Goal: Information Seeking & Learning: Compare options

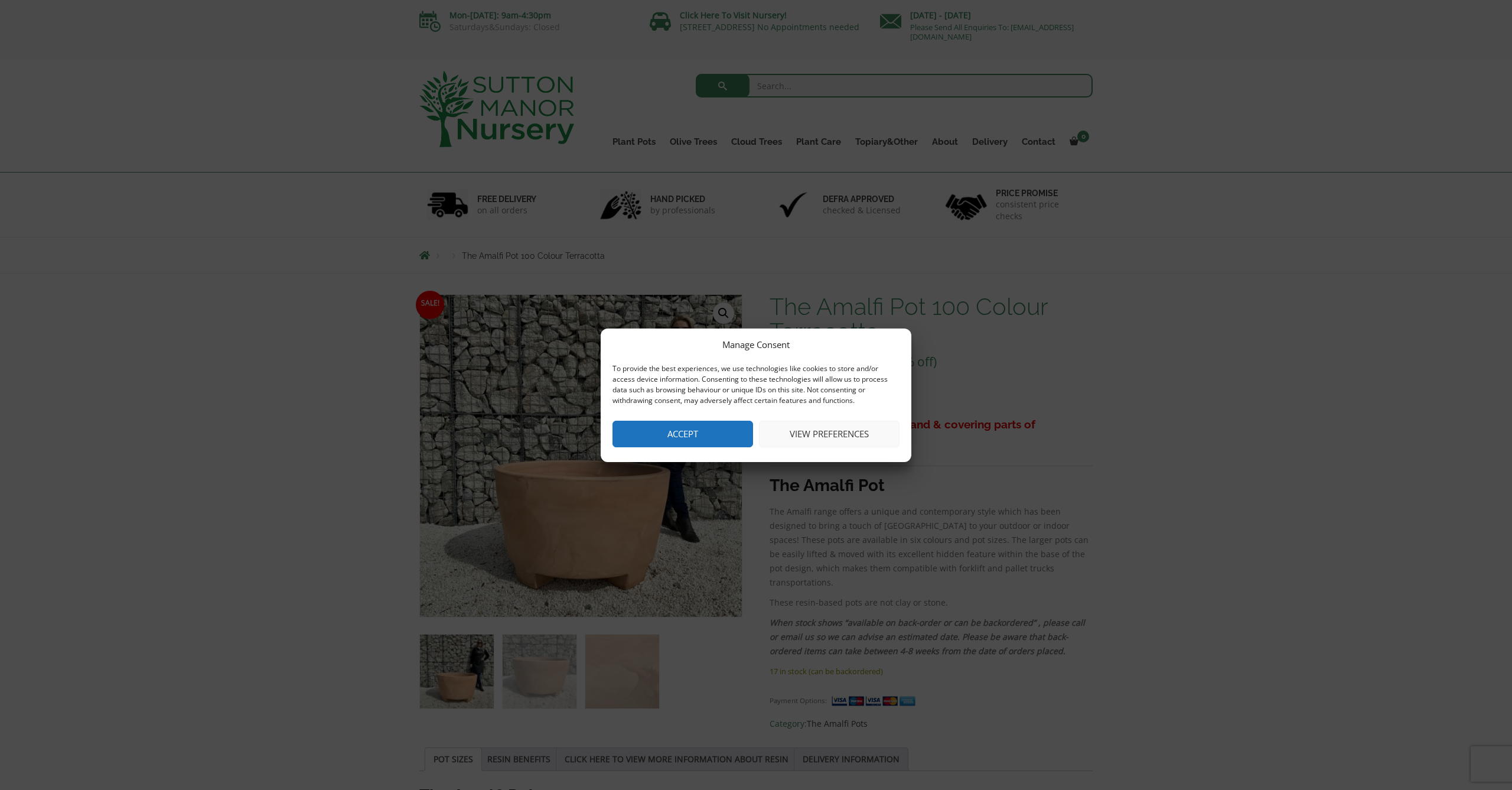
click at [712, 435] on button "Accept" at bounding box center [682, 433] width 141 height 27
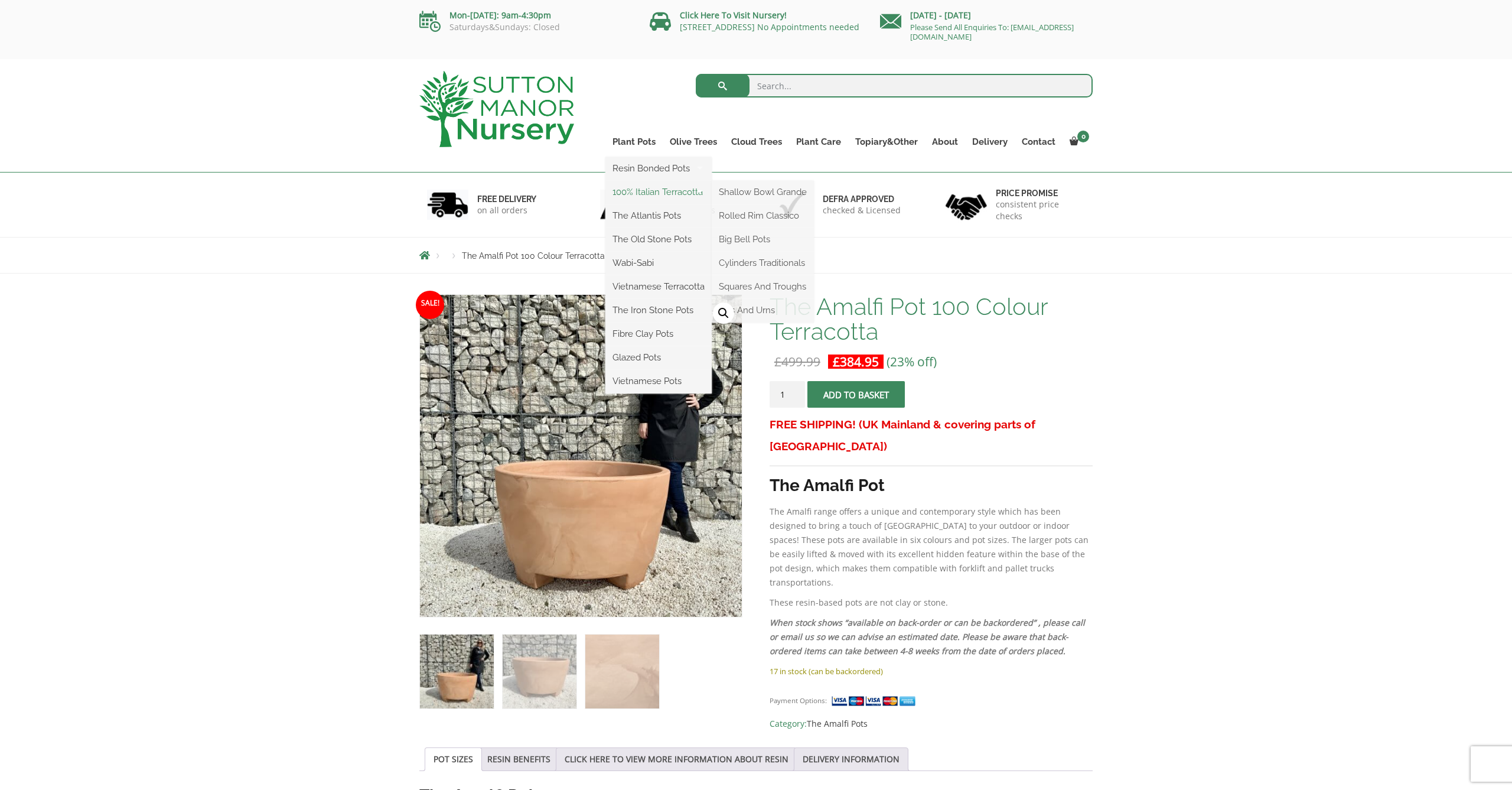
click at [655, 192] on link "100% Italian Terracotta" at bounding box center [658, 192] width 107 height 18
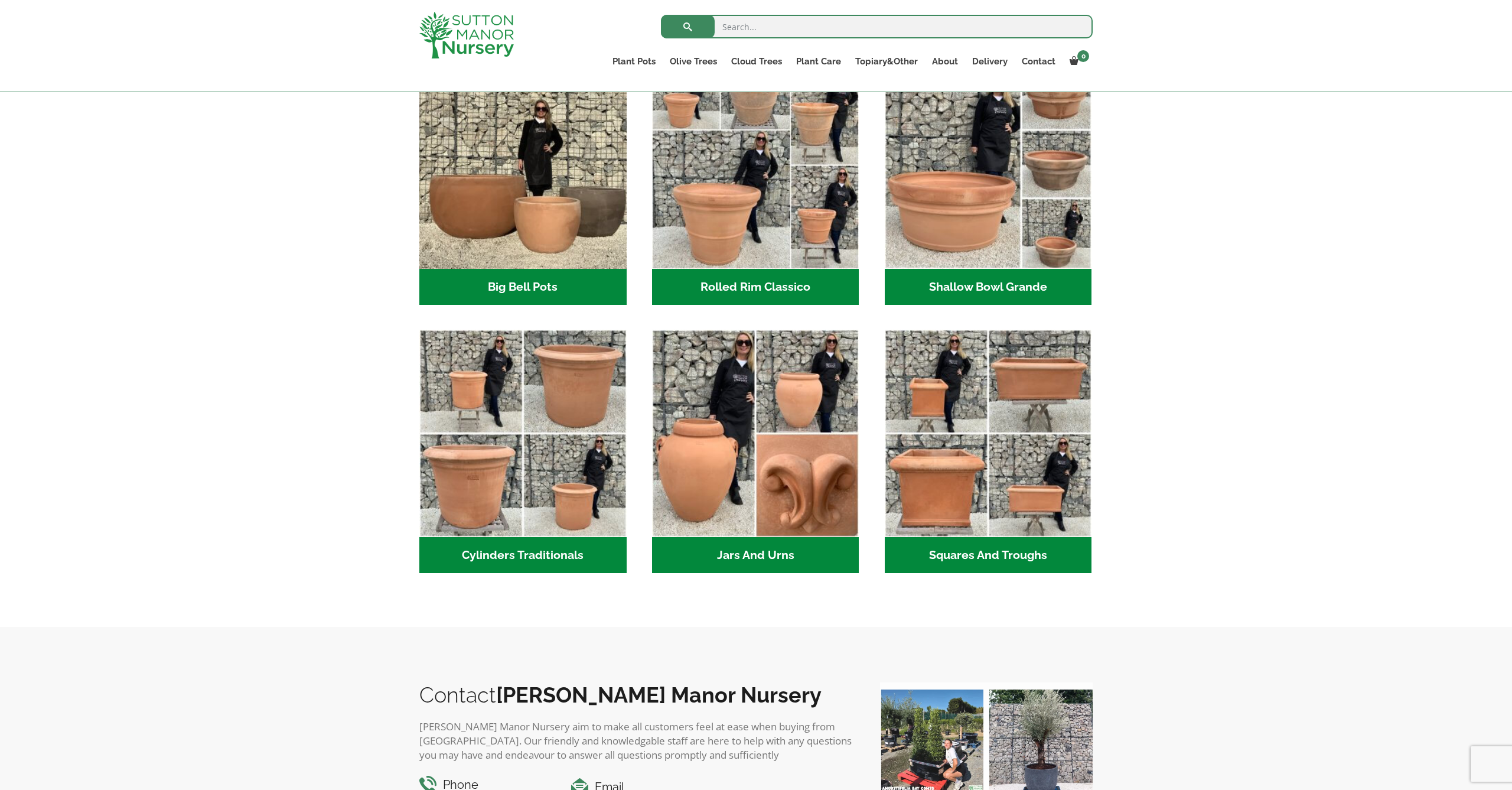
scroll to position [410, 0]
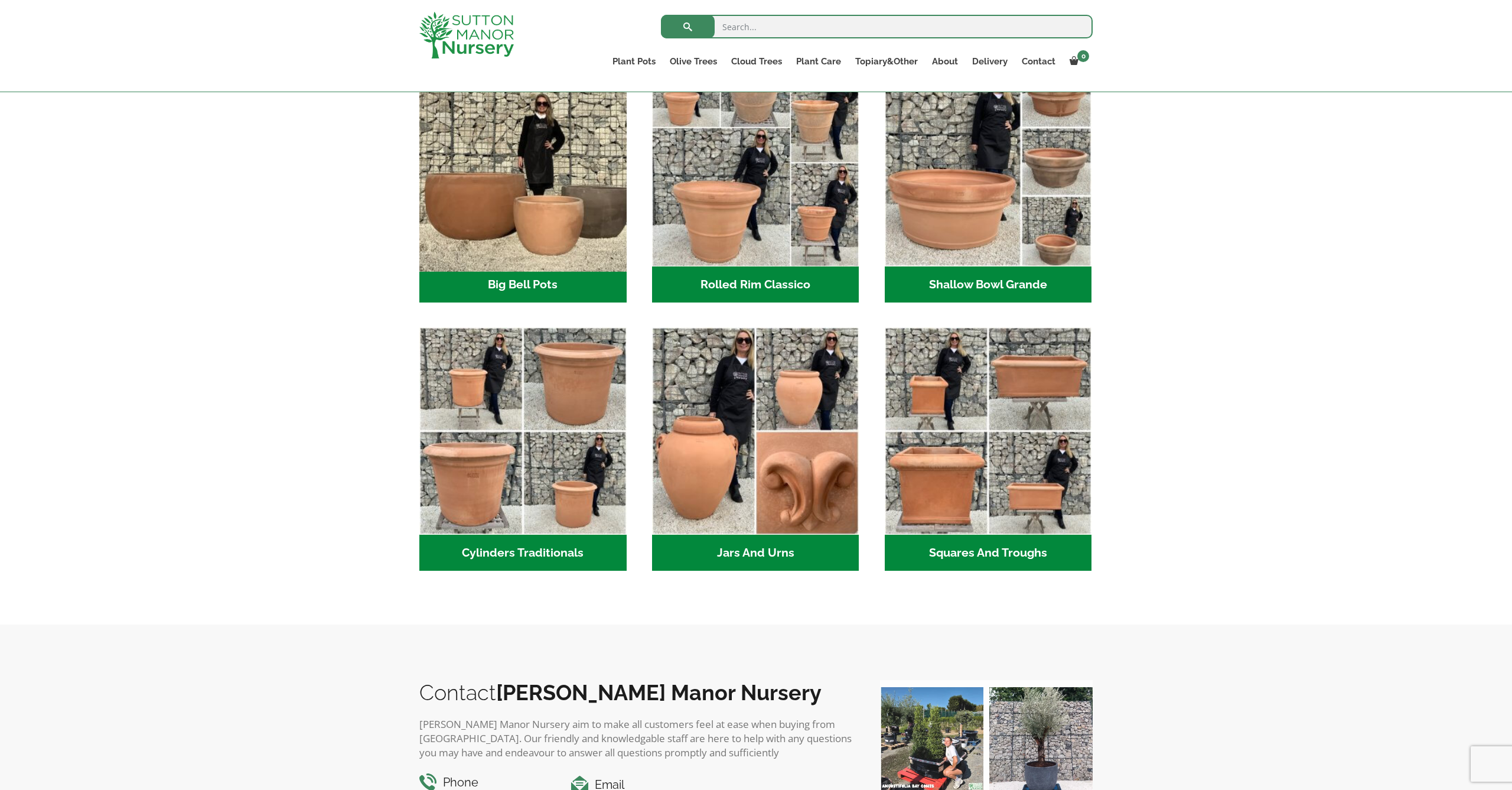
click at [581, 186] on img "Visit product category Big Bell Pots" at bounding box center [522, 162] width 217 height 217
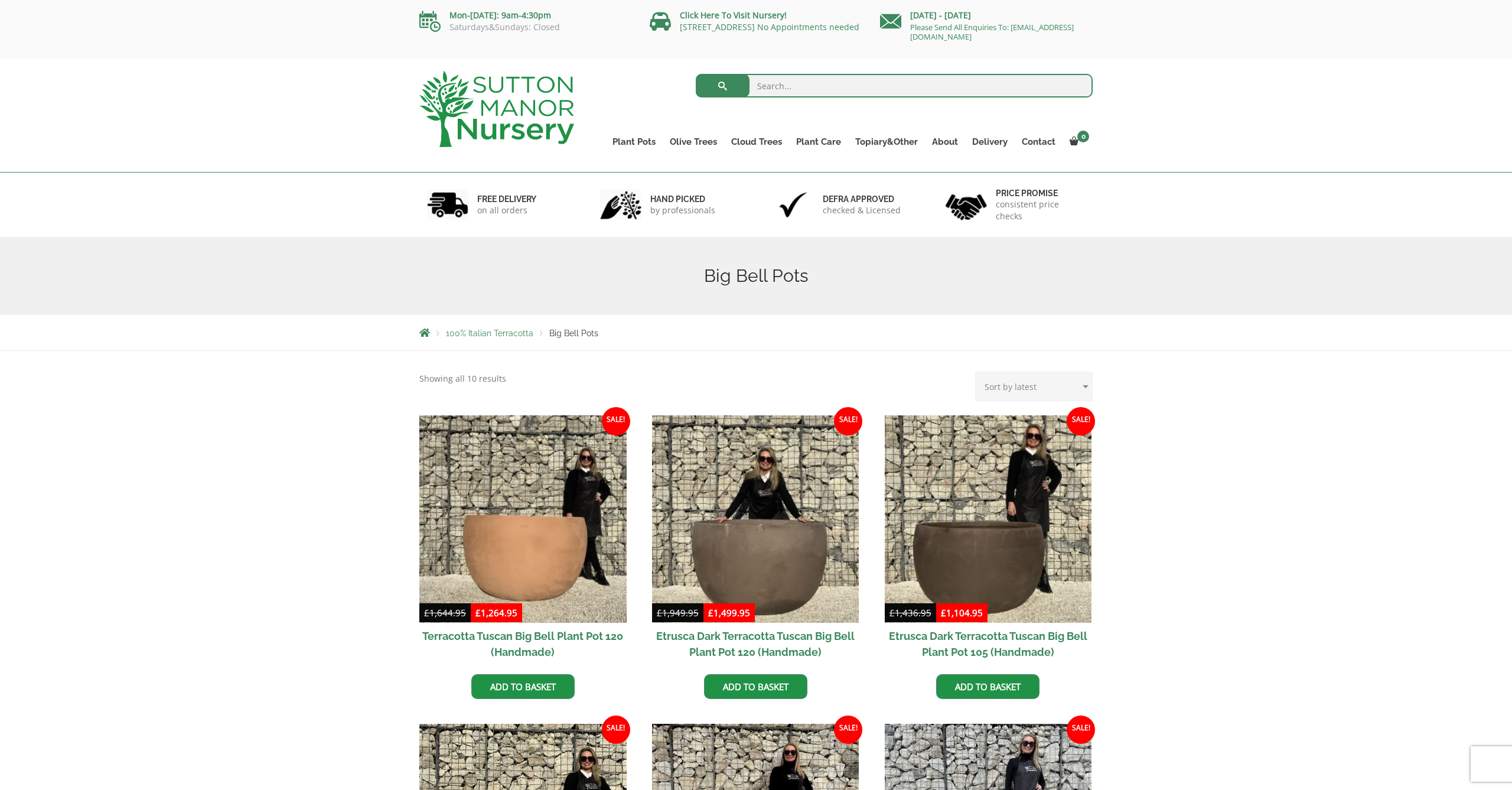
click at [800, 91] on input "search" at bounding box center [894, 86] width 397 height 24
type input "low level pots"
click at [722, 86] on button "submit" at bounding box center [722, 86] width 54 height 24
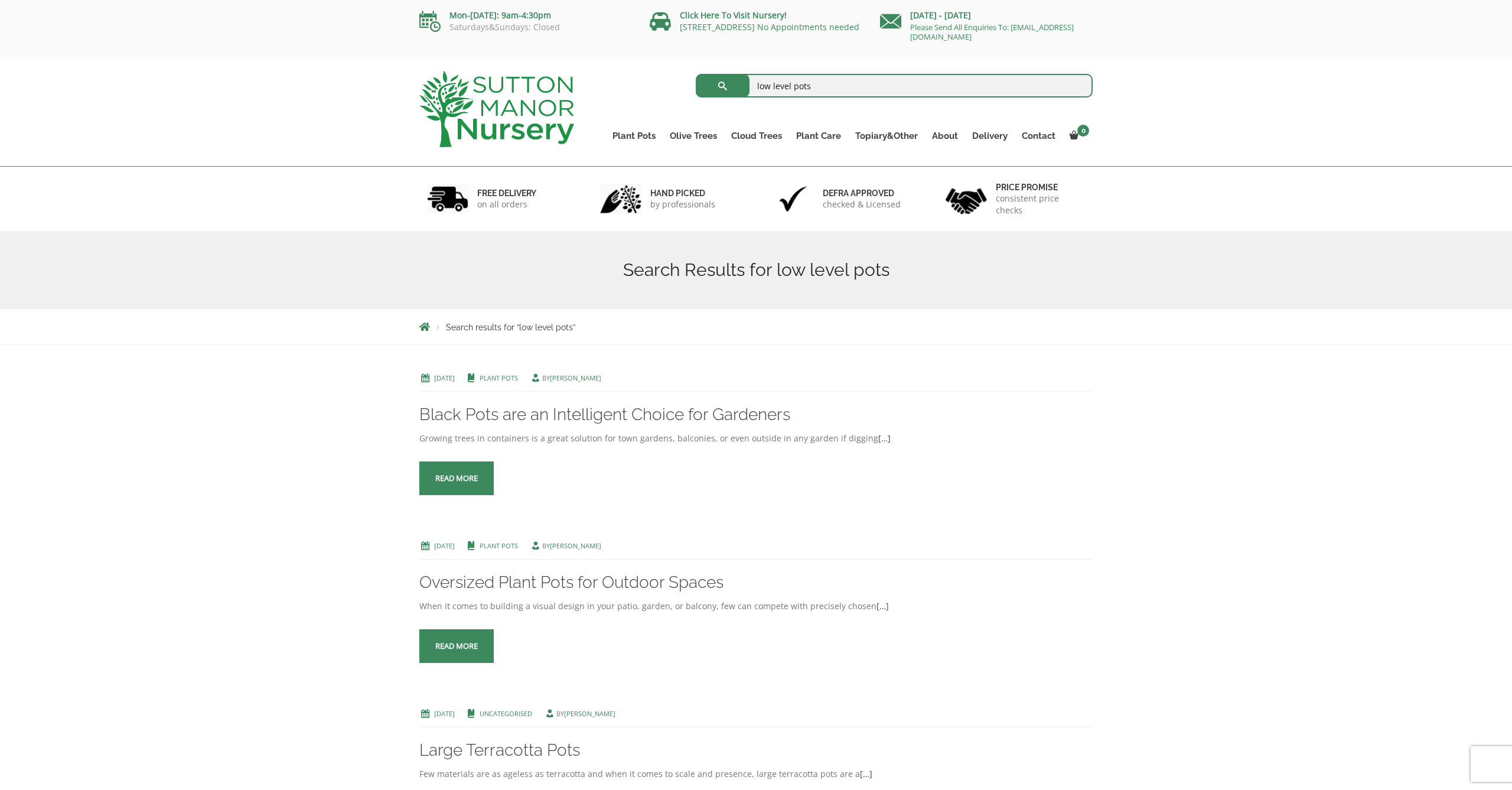
click at [794, 88] on input "low level pots" at bounding box center [894, 86] width 397 height 24
type input "low level plant pots"
click at [722, 86] on button "submit" at bounding box center [722, 86] width 54 height 24
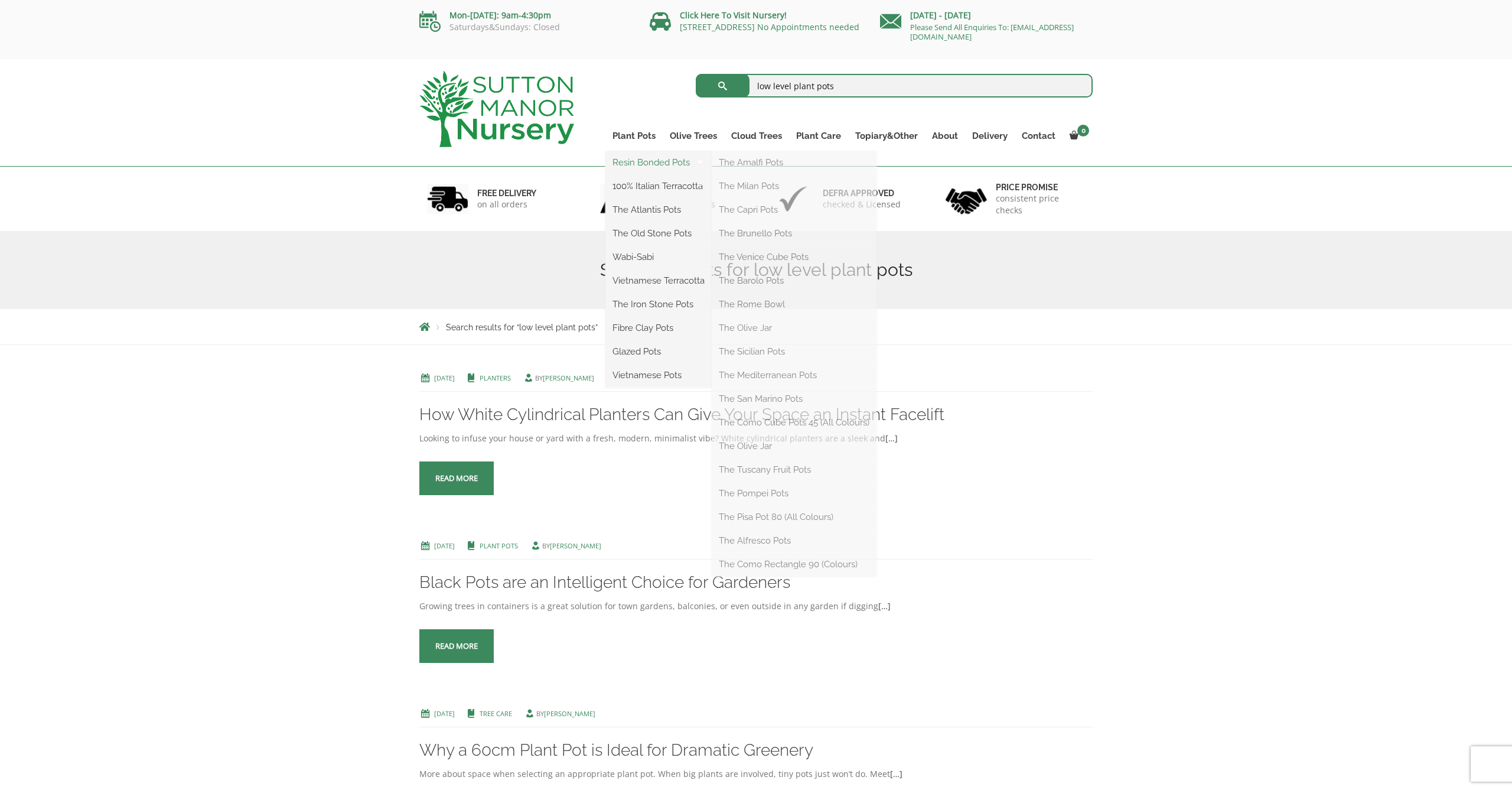
click at [651, 160] on link "Resin Bonded Pots" at bounding box center [658, 163] width 107 height 18
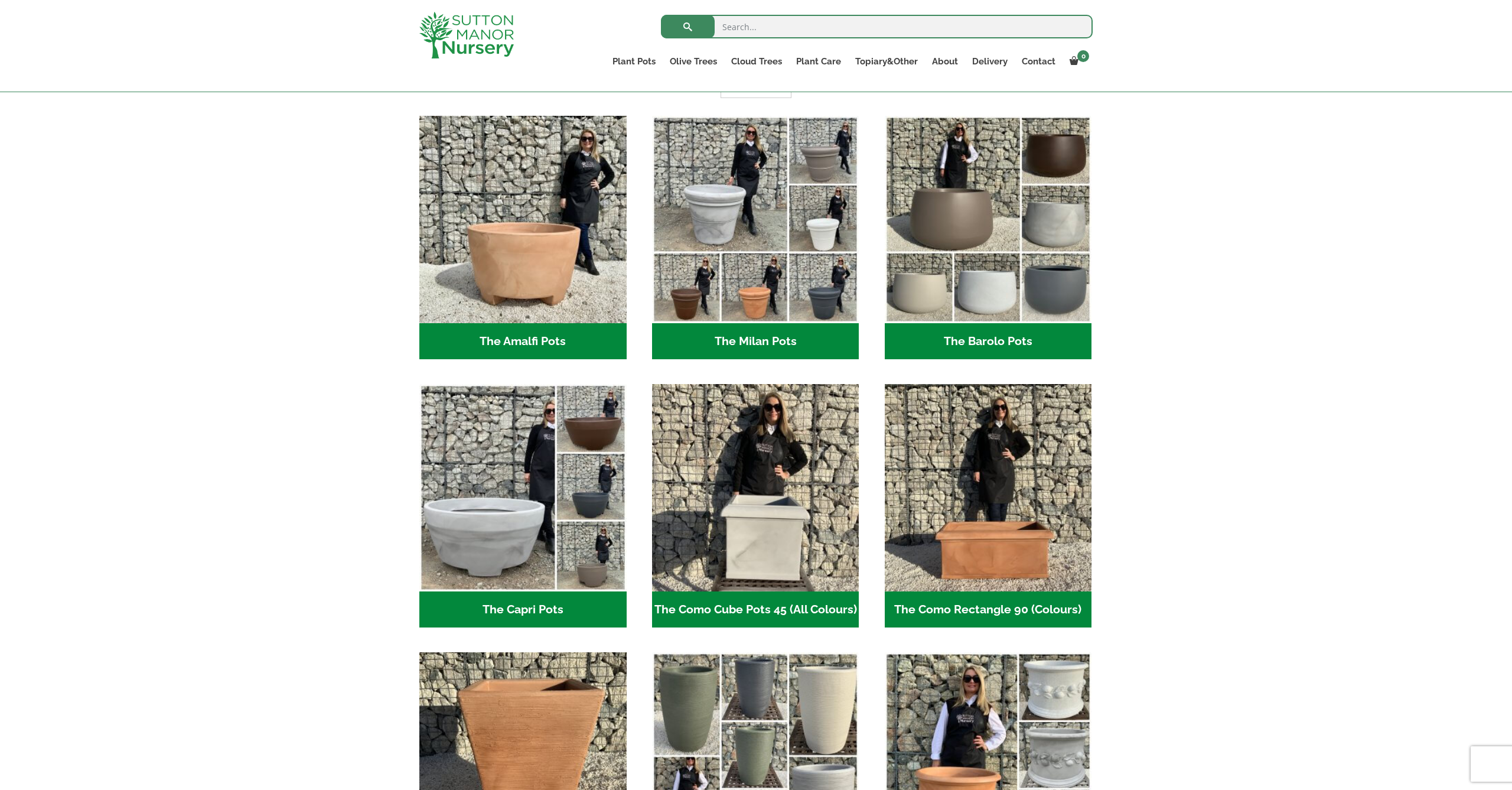
scroll to position [310, 0]
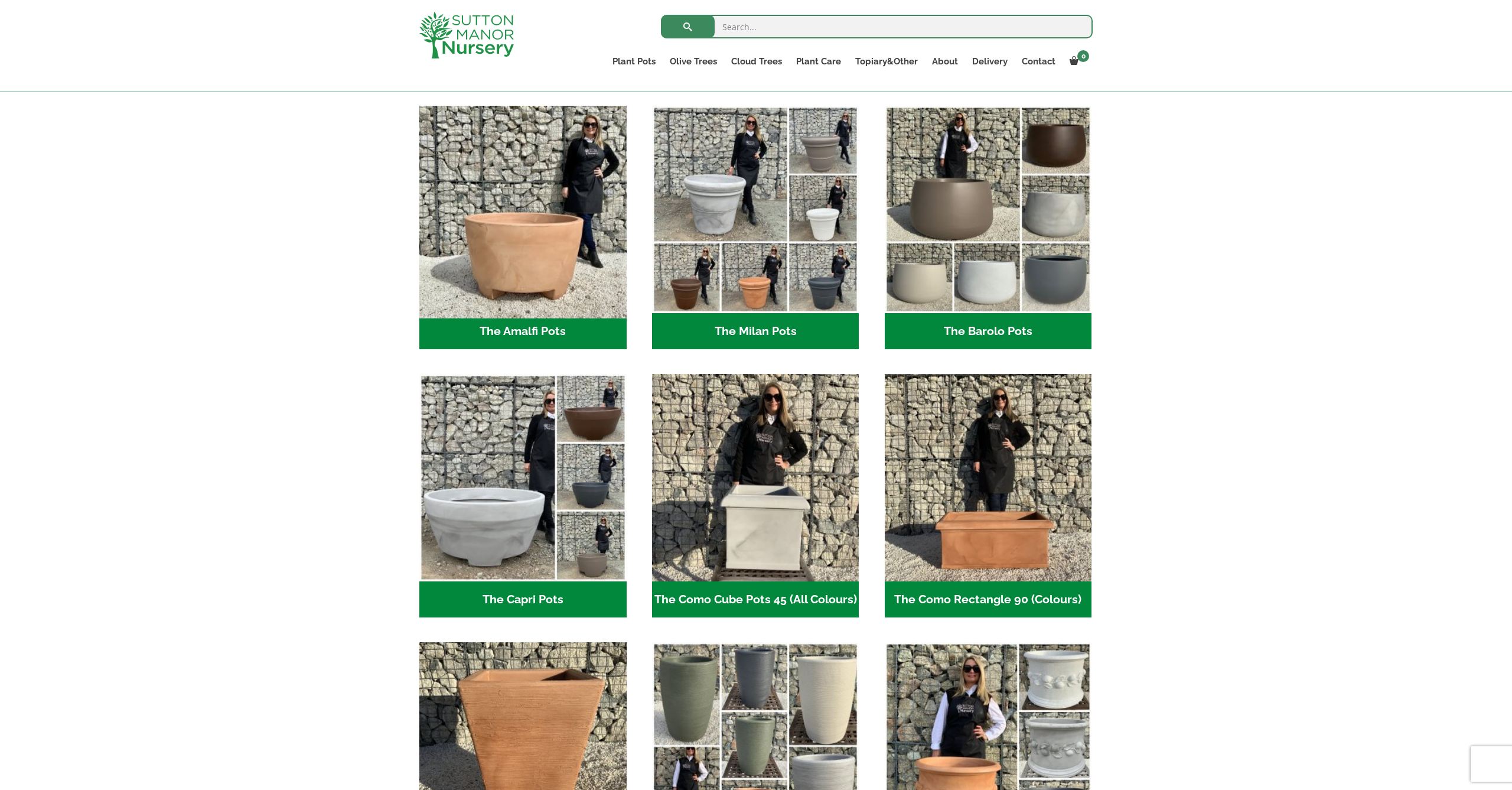
click at [484, 255] on img "Visit product category The Amalfi Pots" at bounding box center [522, 208] width 217 height 217
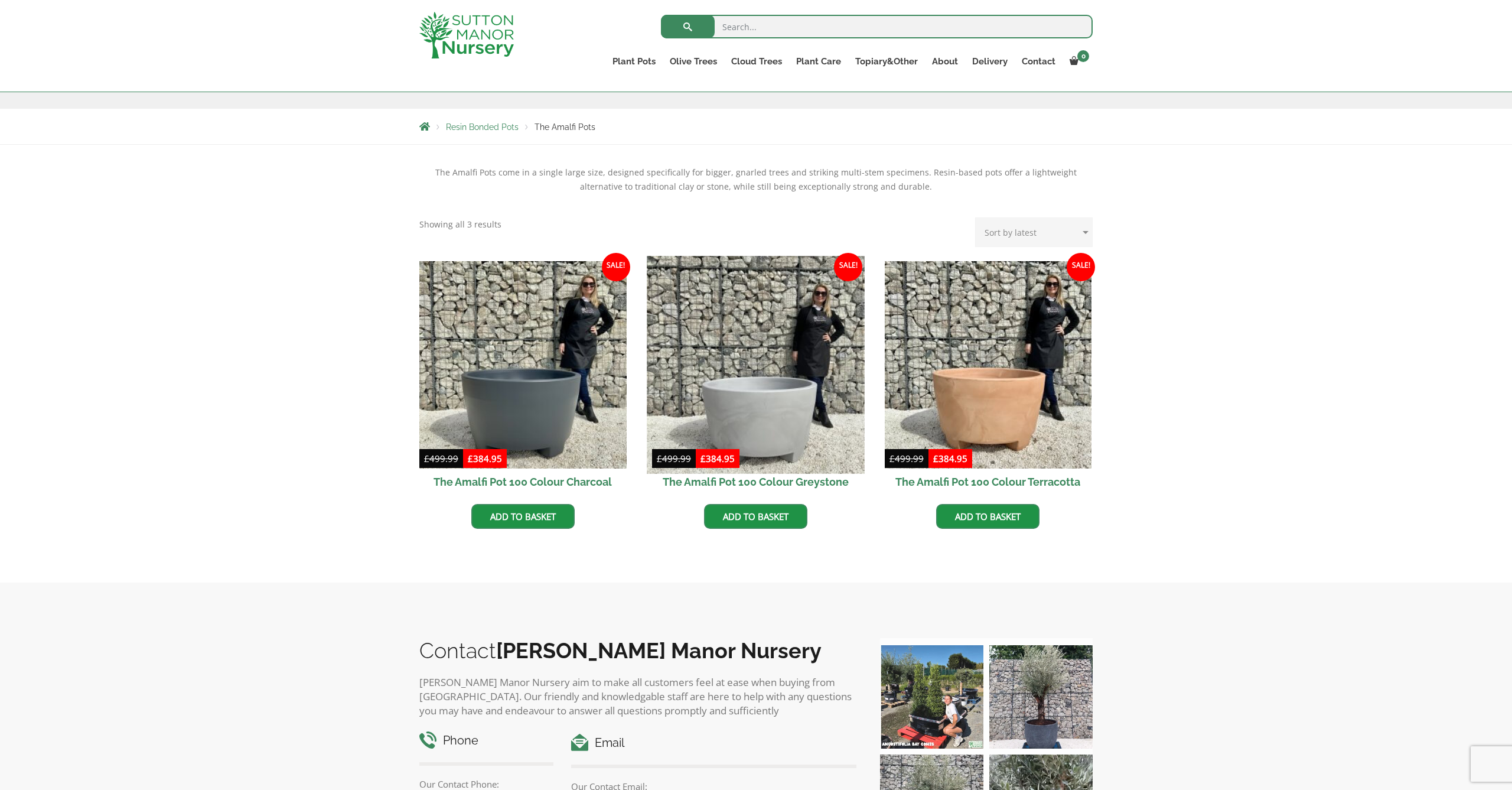
scroll to position [232, 0]
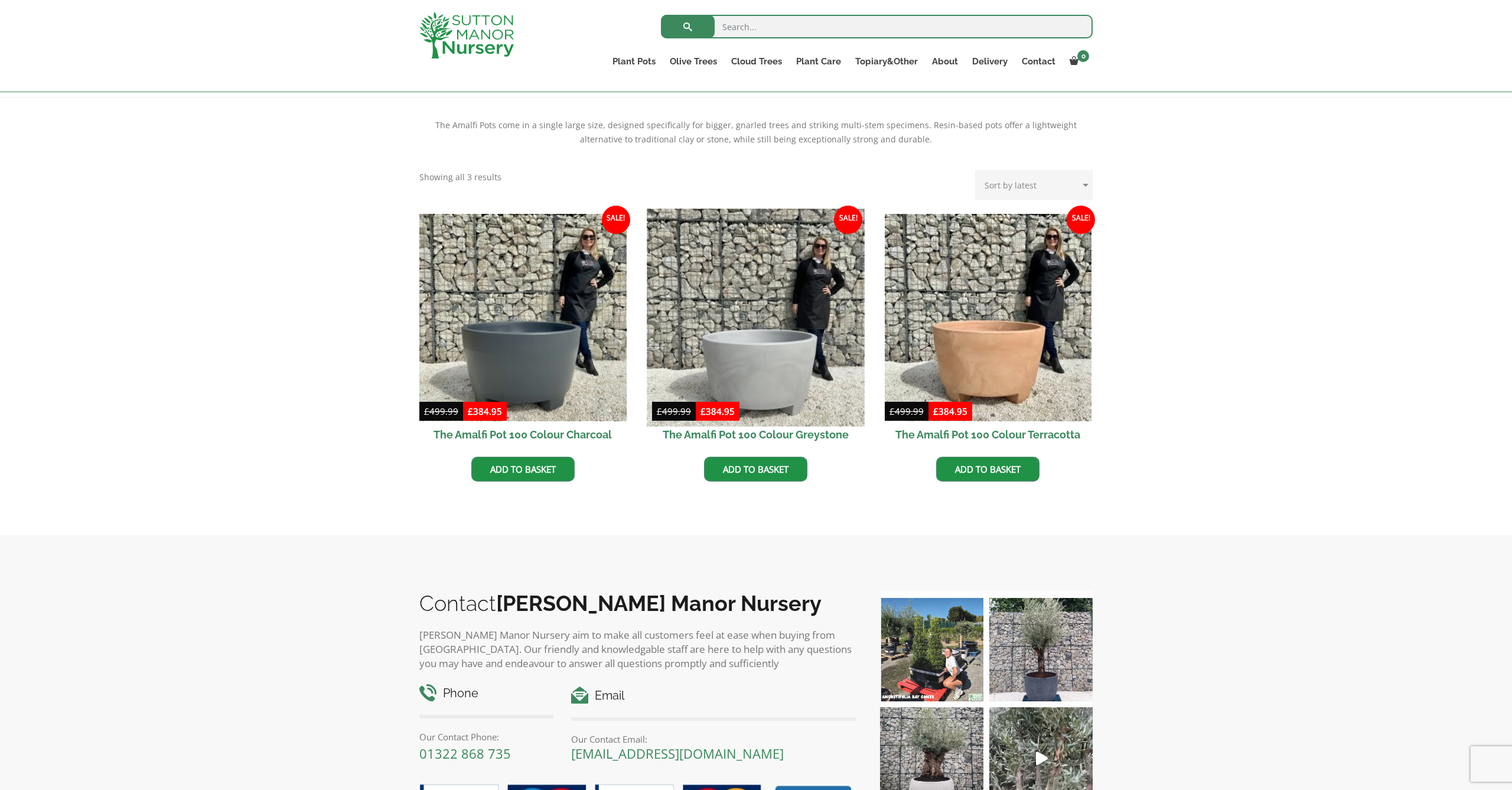
click at [772, 369] on img at bounding box center [755, 317] width 217 height 217
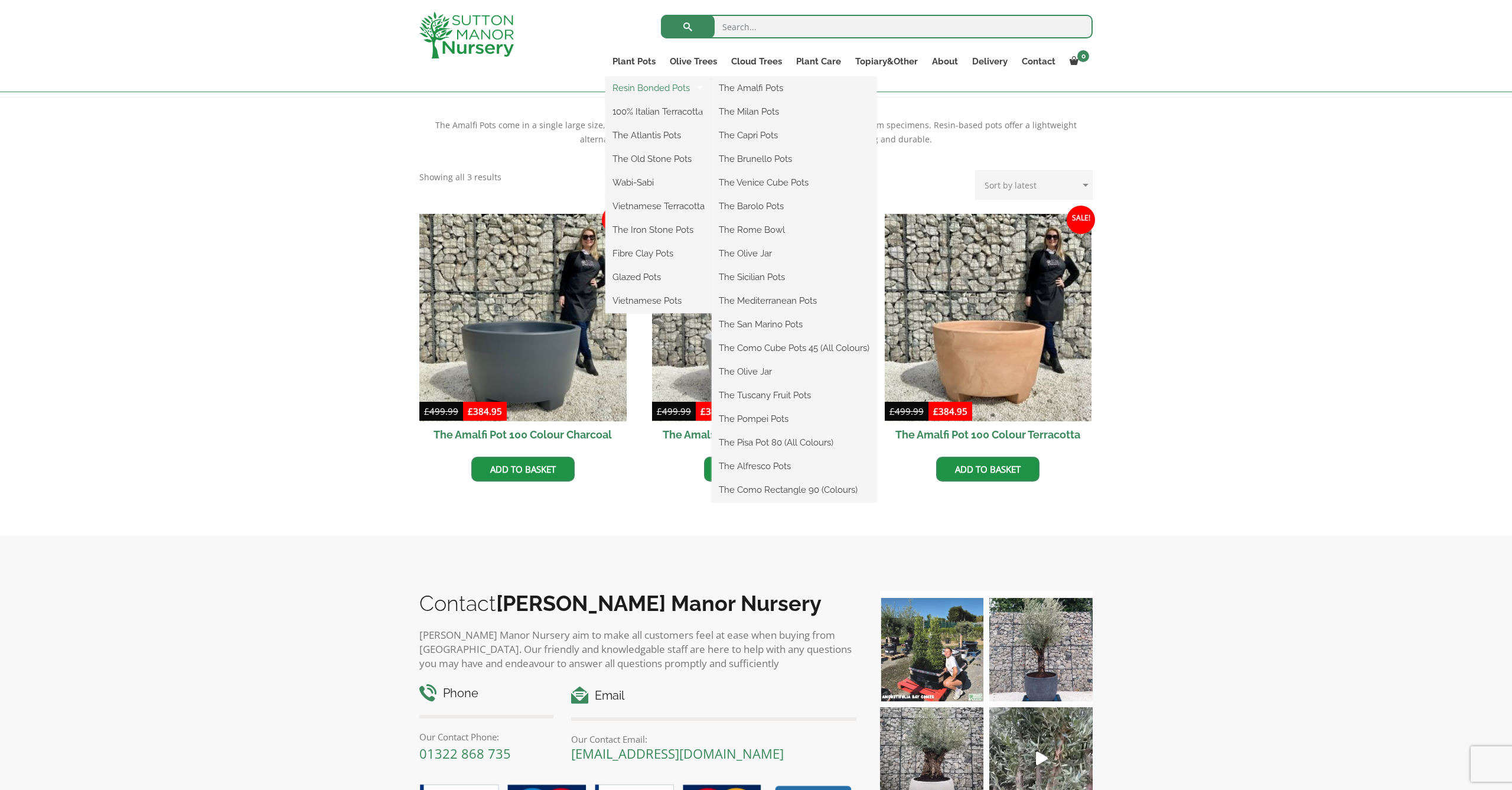
click at [644, 84] on link "Resin Bonded Pots" at bounding box center [658, 88] width 107 height 18
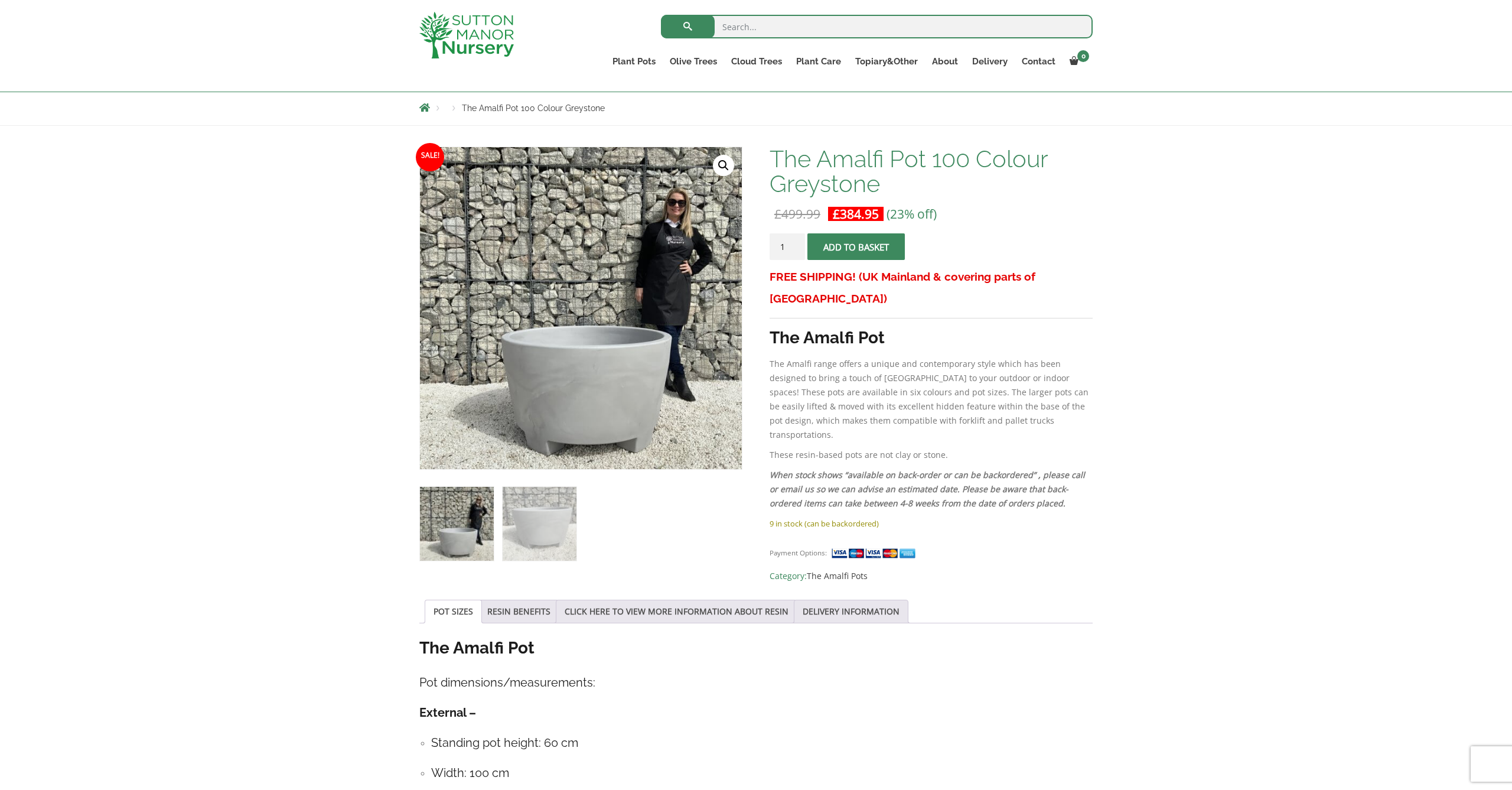
scroll to position [132, 0]
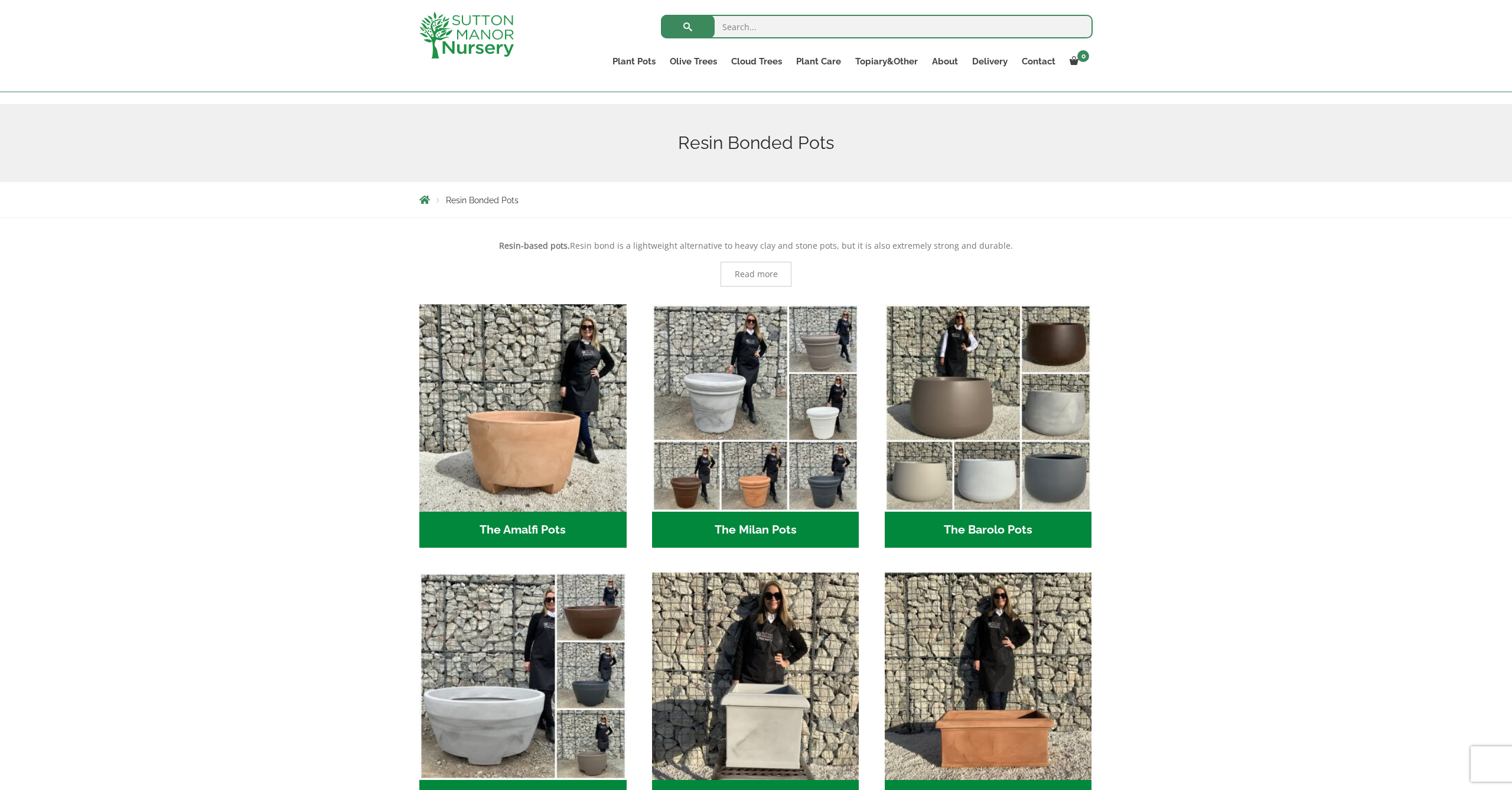
scroll to position [112, 0]
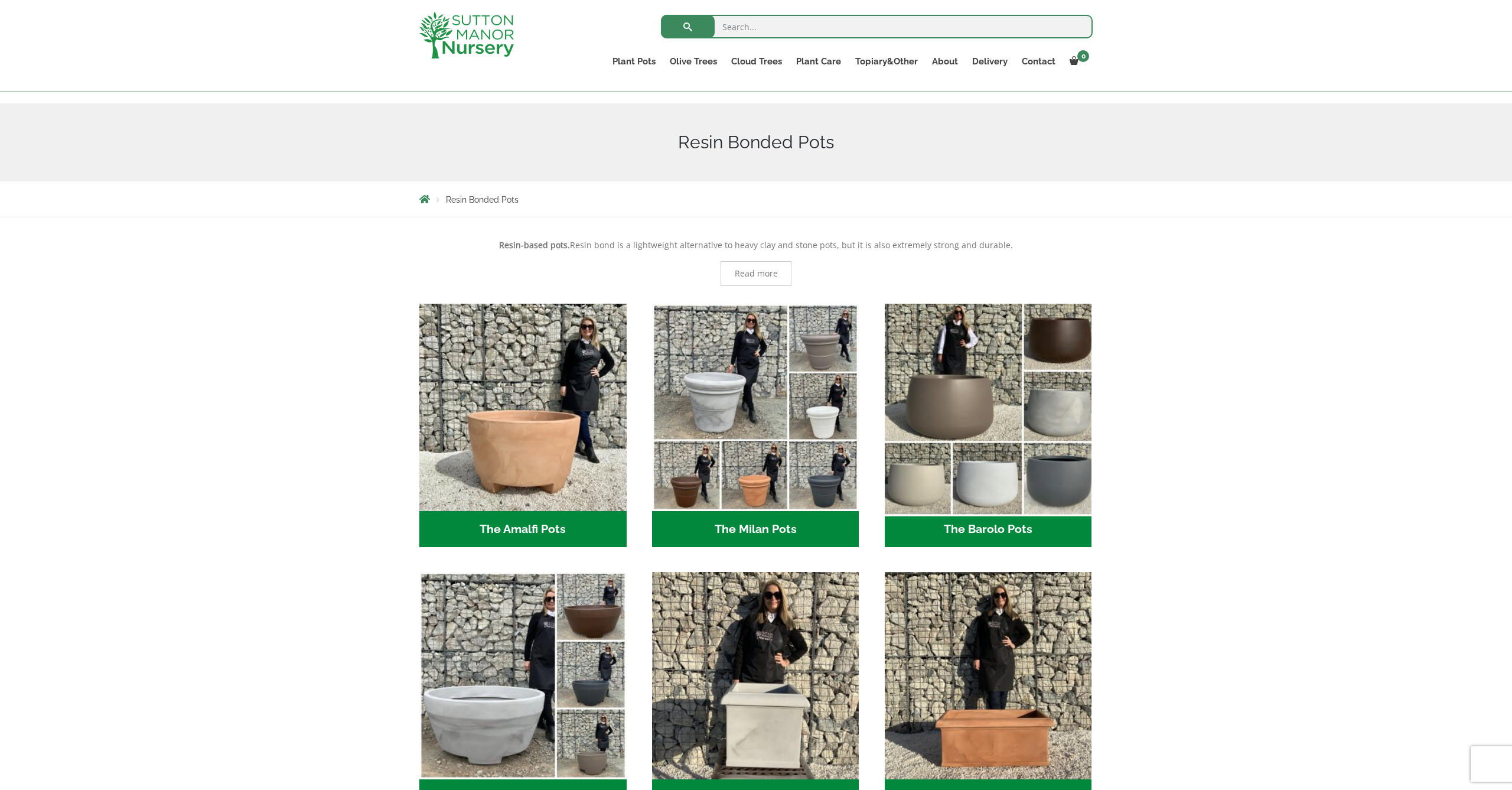
click at [955, 391] on img "Visit product category The Barolo Pots" at bounding box center [988, 406] width 217 height 217
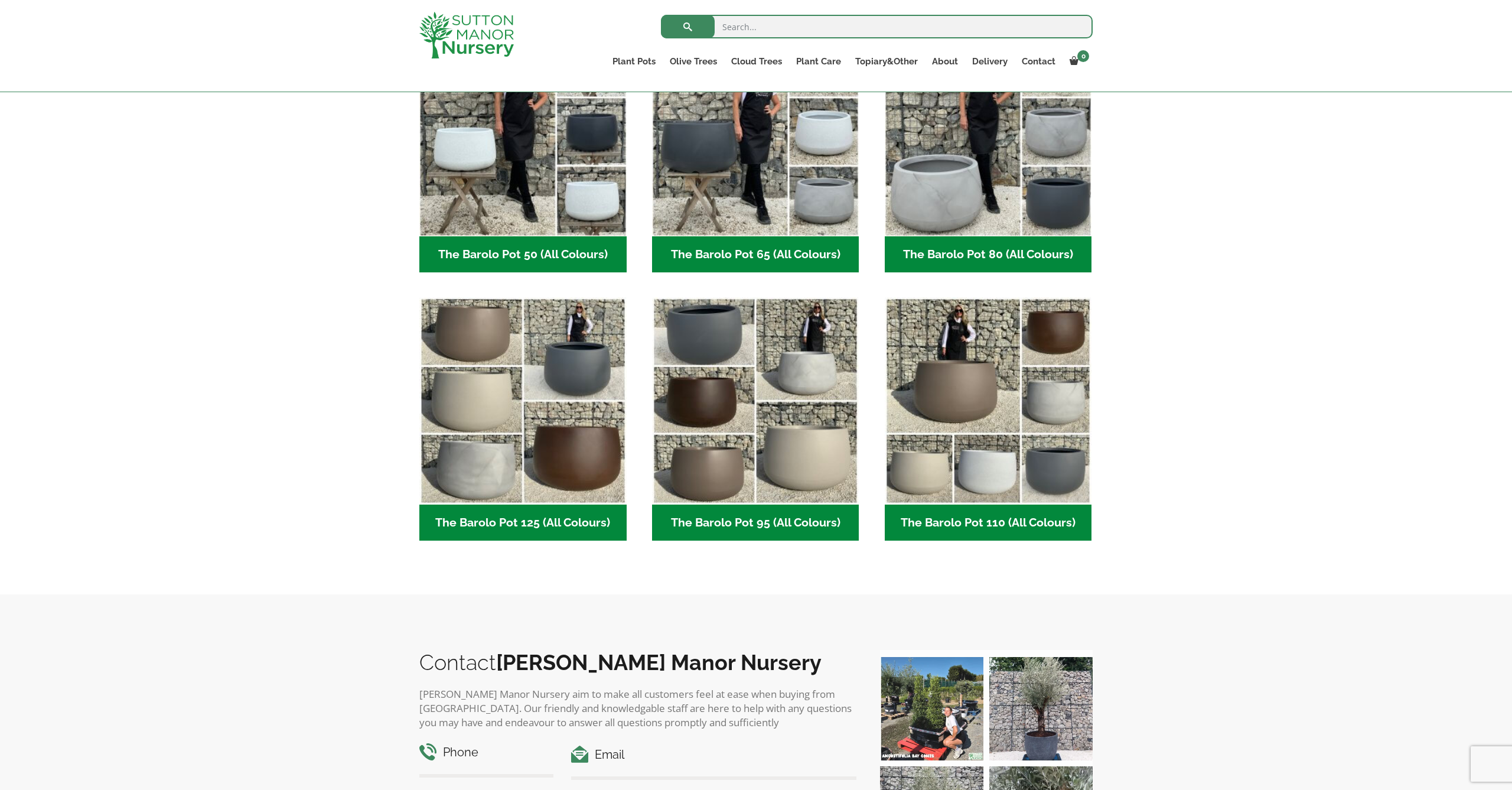
scroll to position [375, 0]
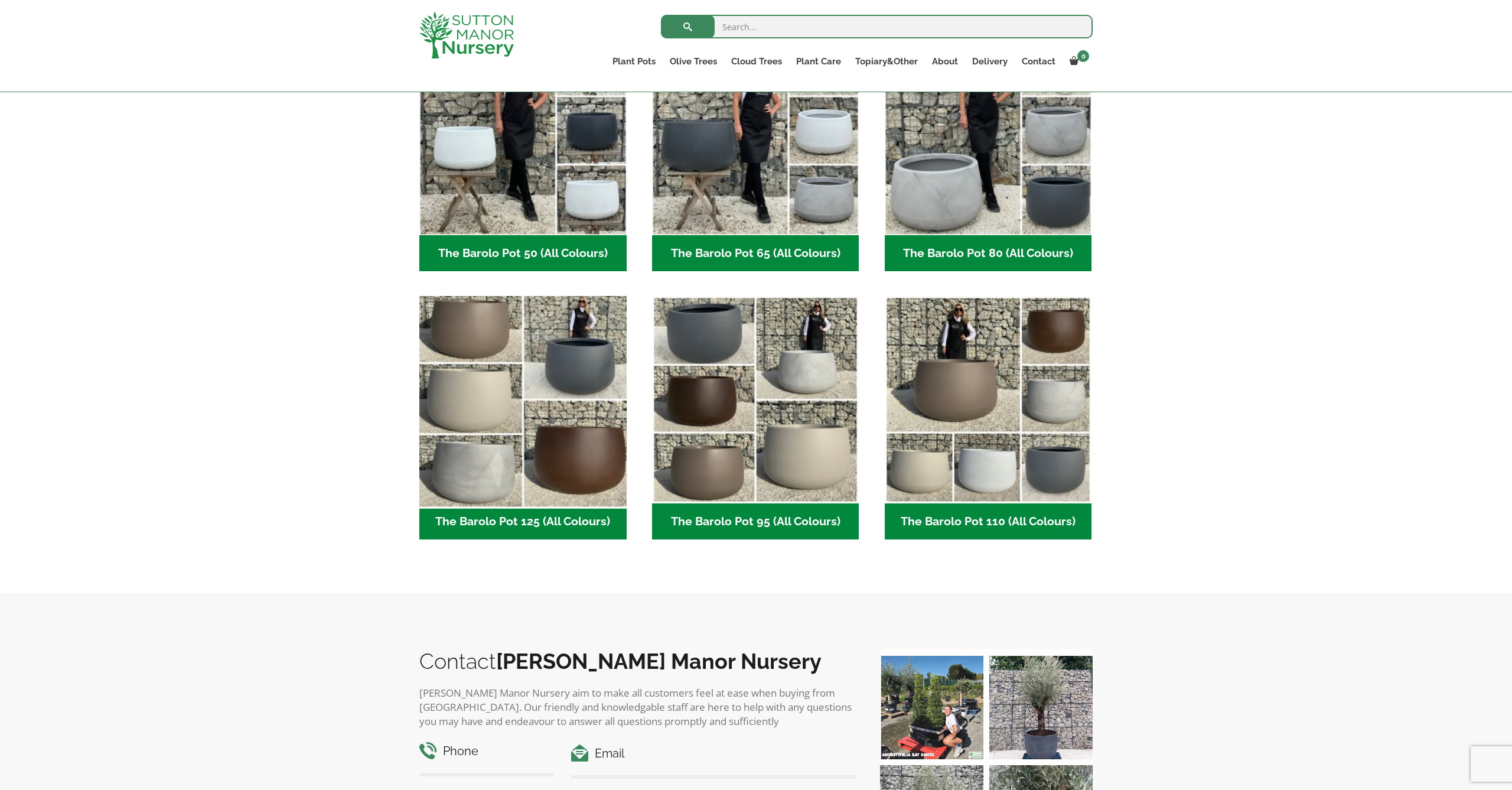
click at [570, 372] on img "Visit product category The Barolo Pot 125 (All Colours)" at bounding box center [522, 400] width 217 height 217
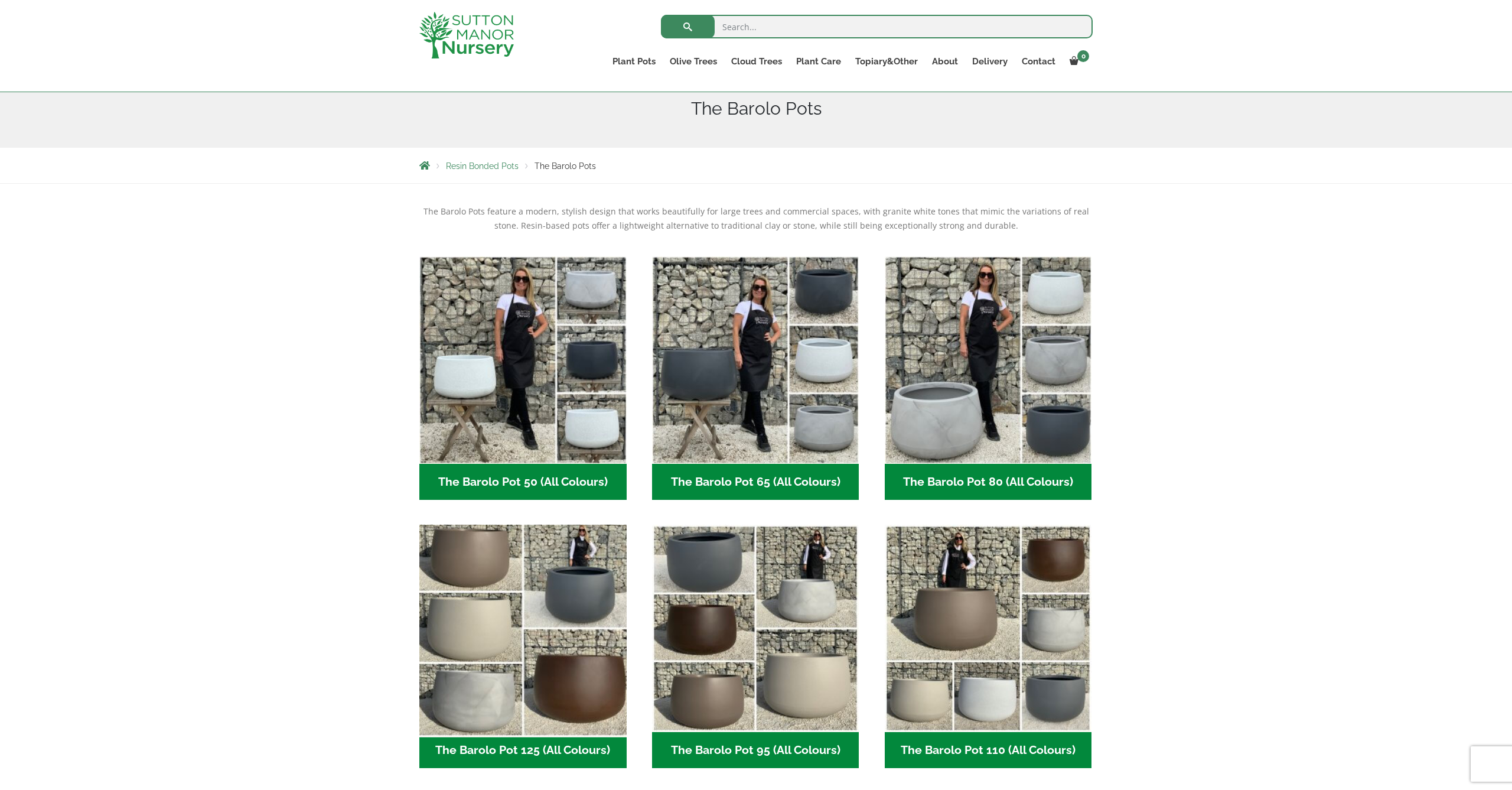
scroll to position [144, 0]
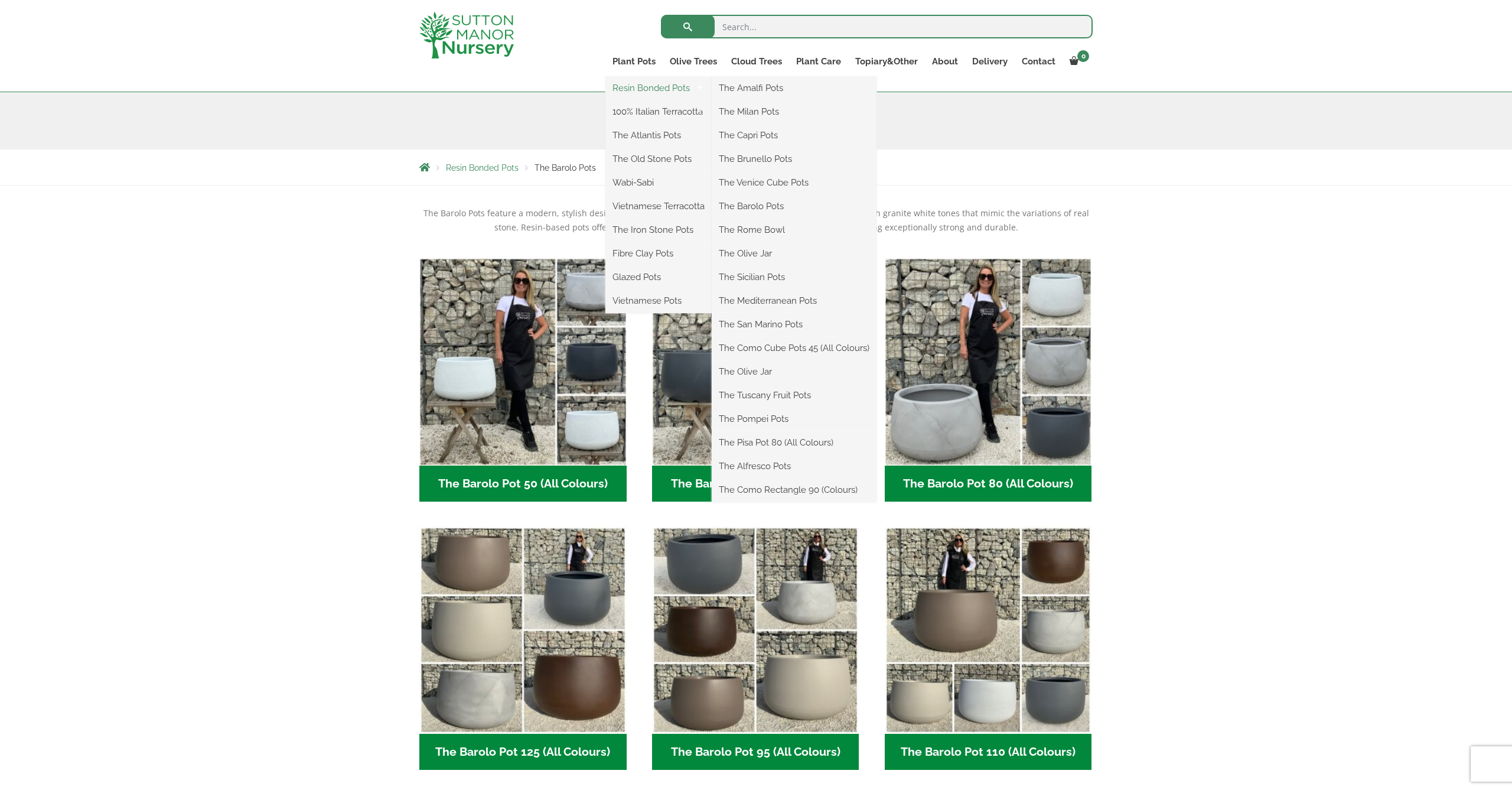
click at [671, 84] on link "Resin Bonded Pots" at bounding box center [658, 88] width 107 height 18
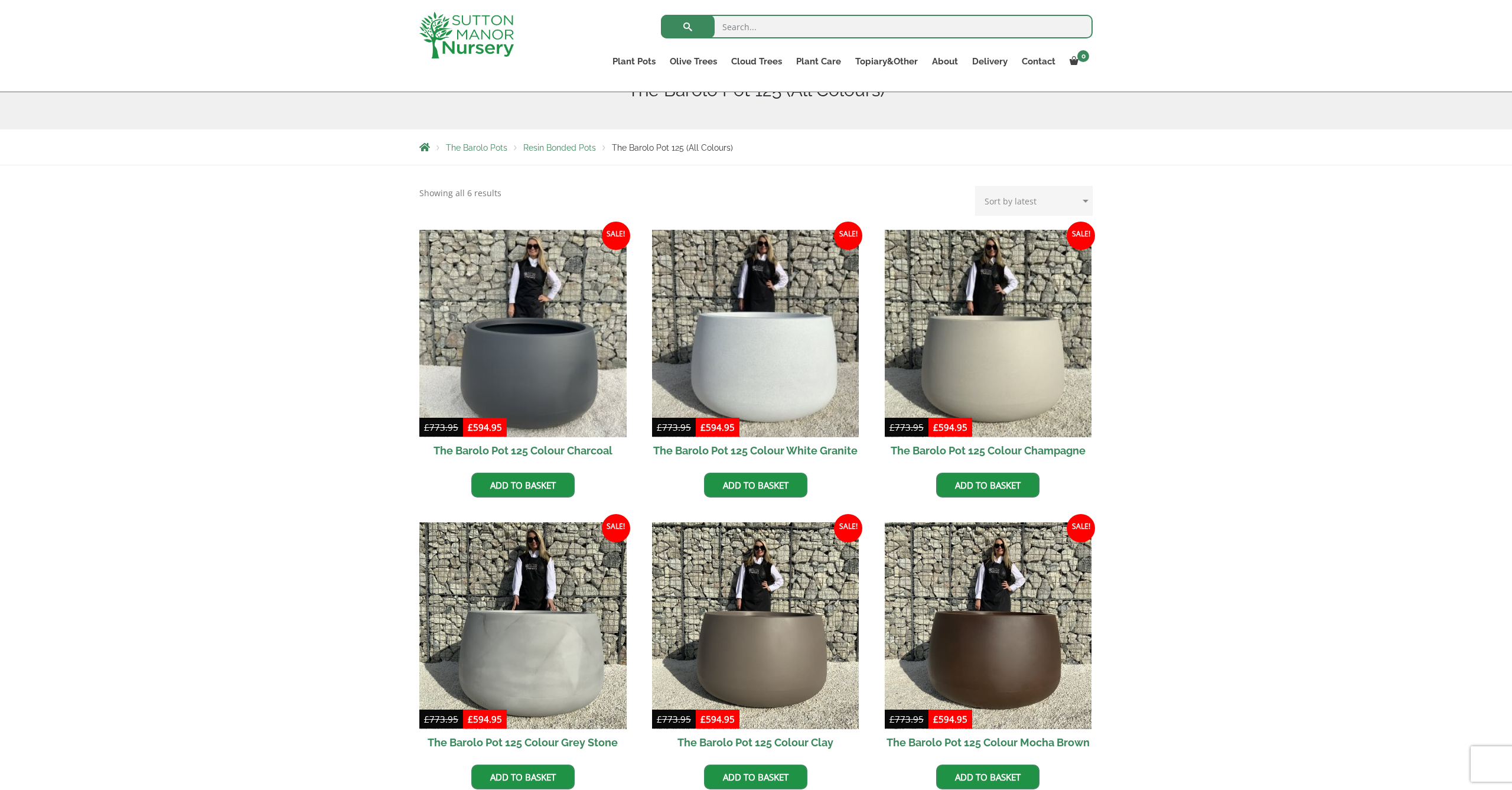
scroll to position [167, 0]
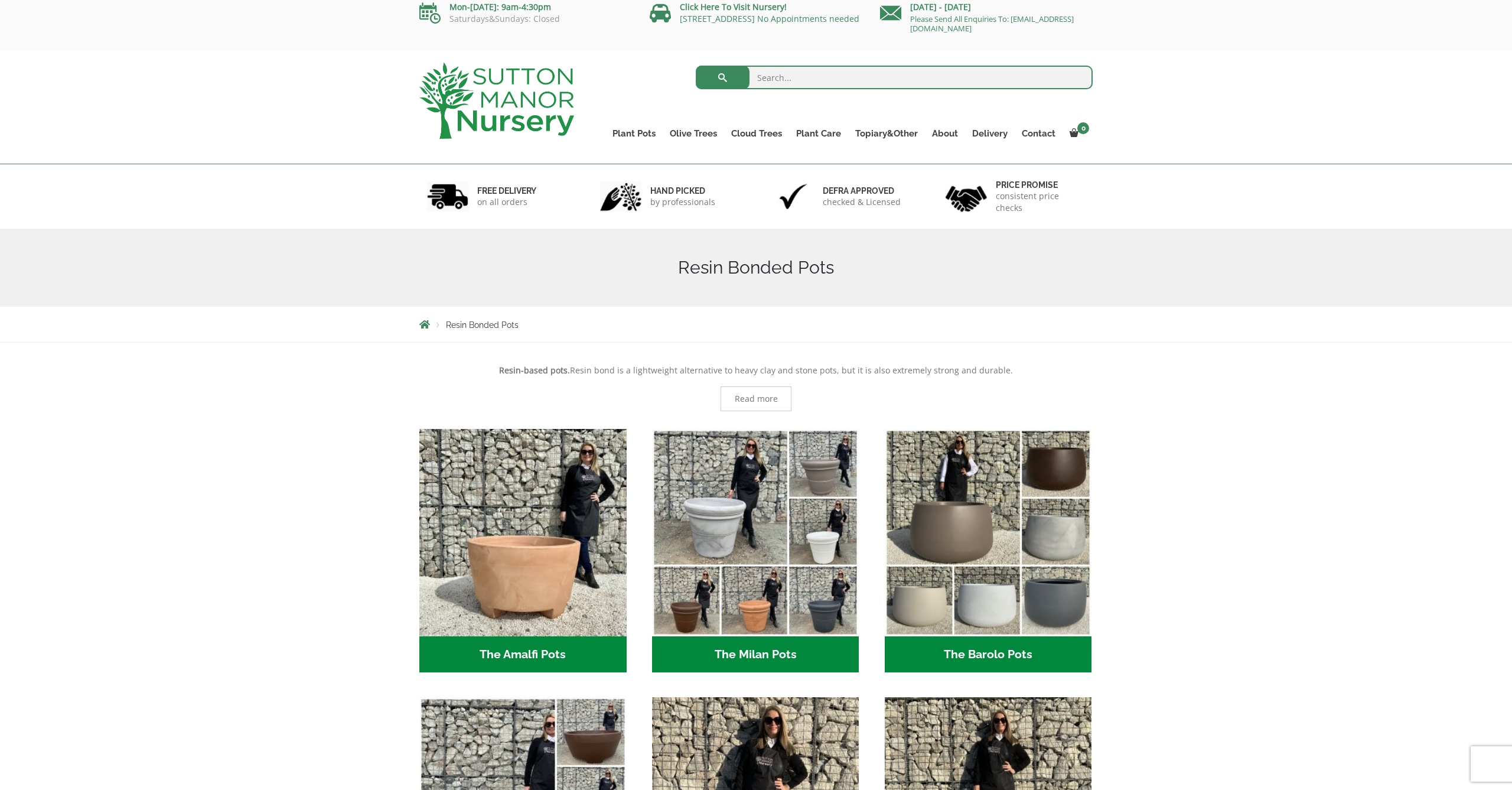
scroll to position [-1, 0]
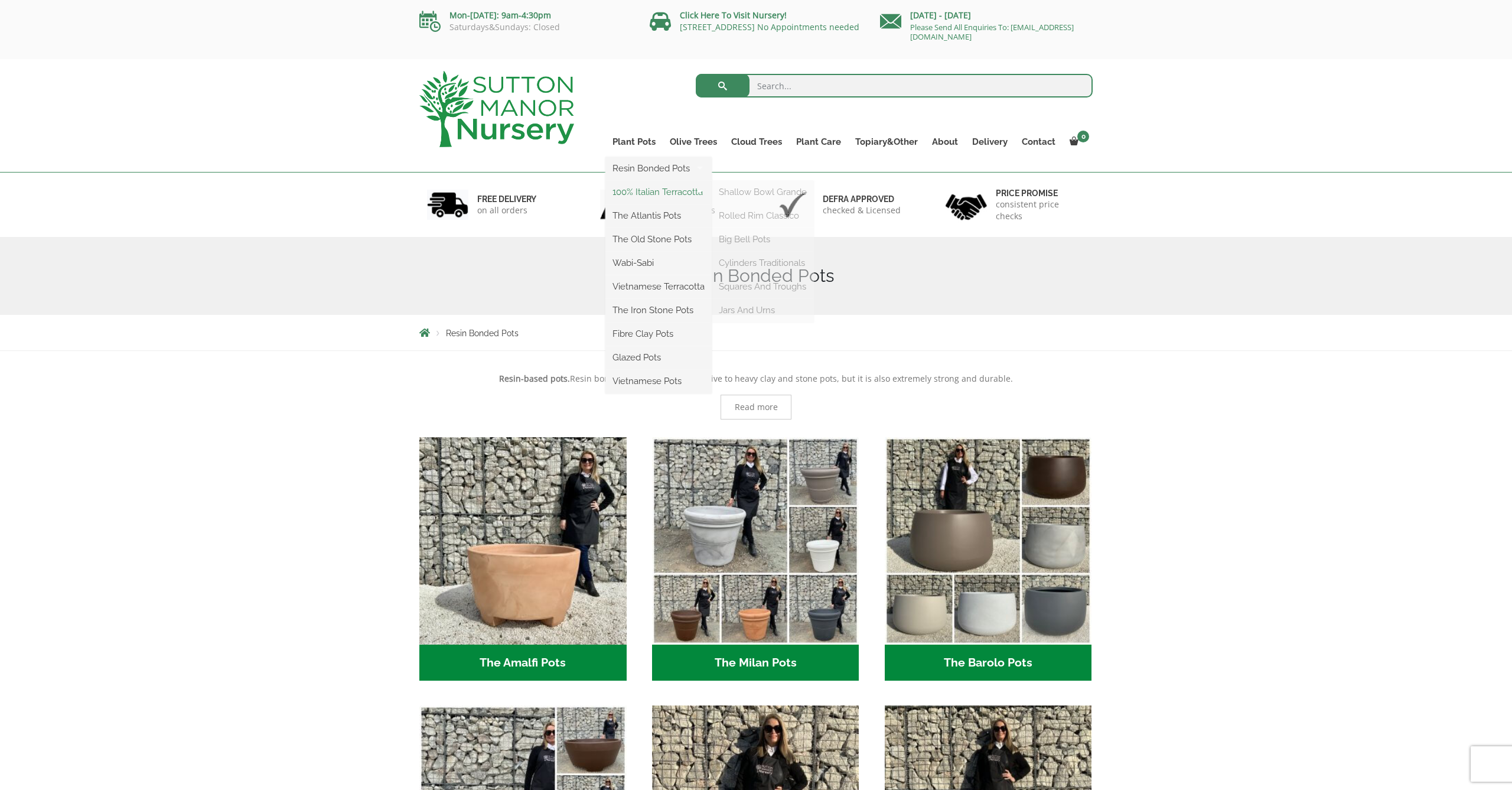
click at [651, 196] on link "100% Italian Terracotta" at bounding box center [658, 192] width 107 height 18
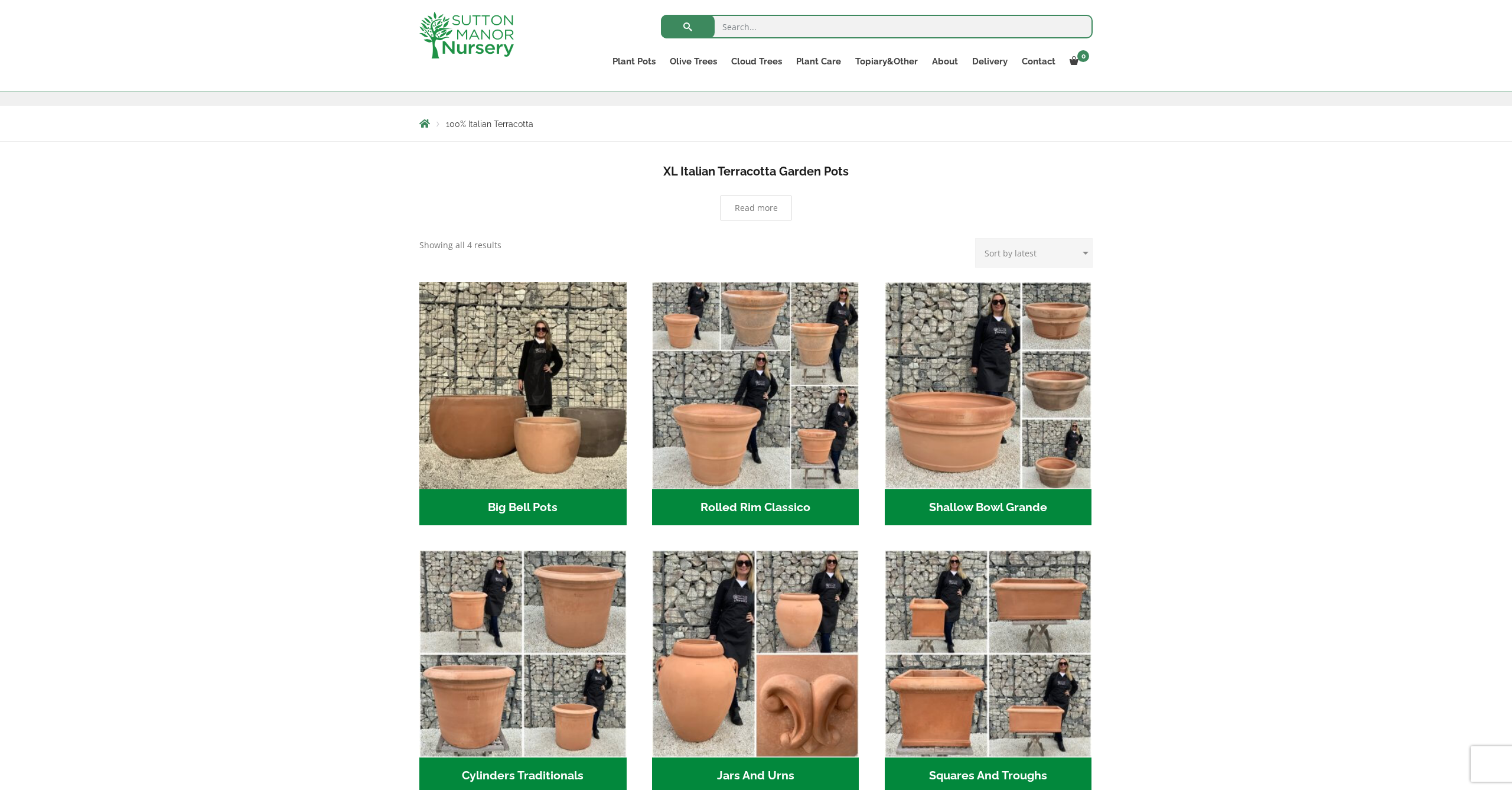
scroll to position [206, 0]
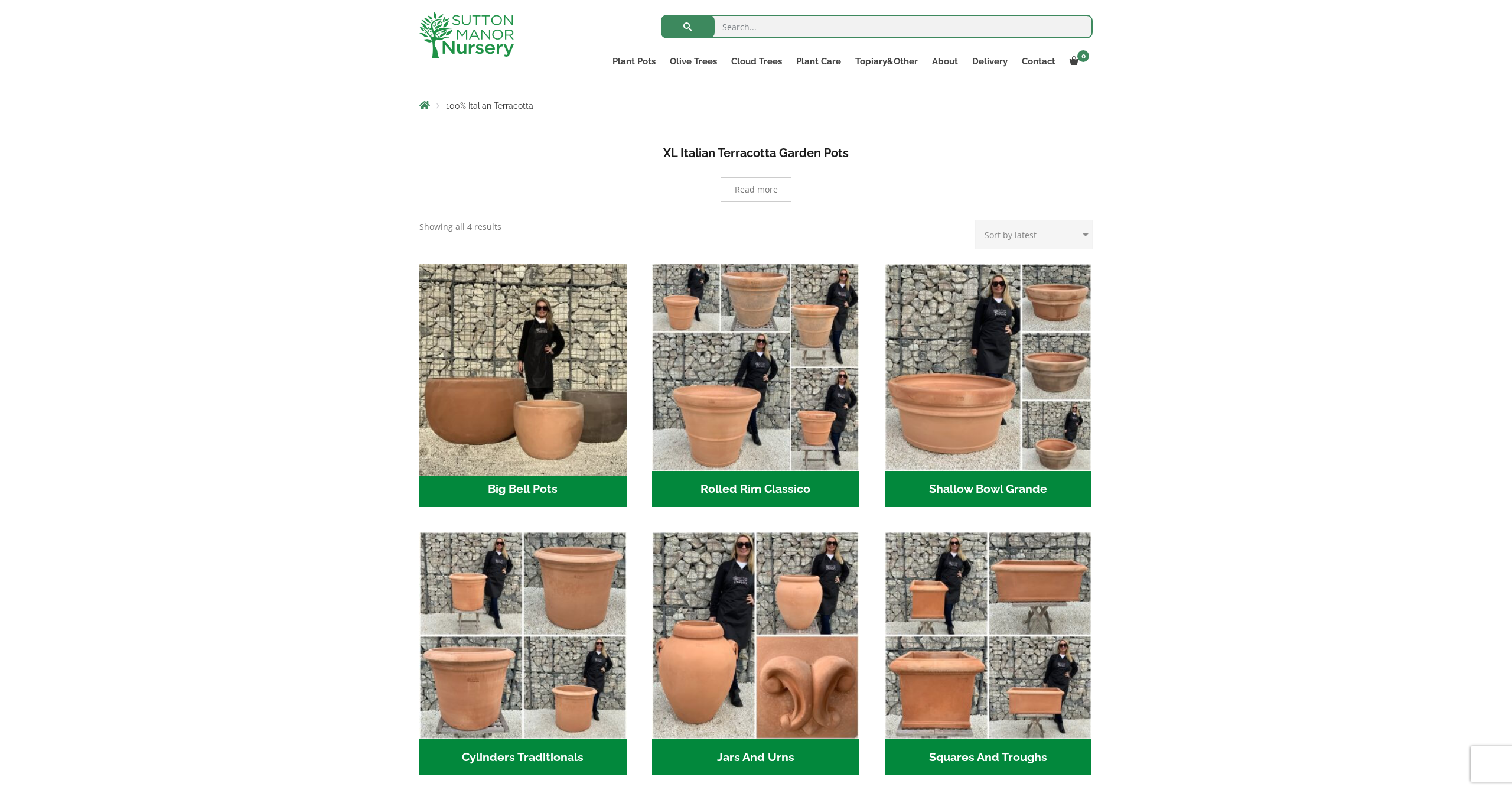
click at [559, 399] on img "Visit product category Big Bell Pots" at bounding box center [522, 366] width 217 height 217
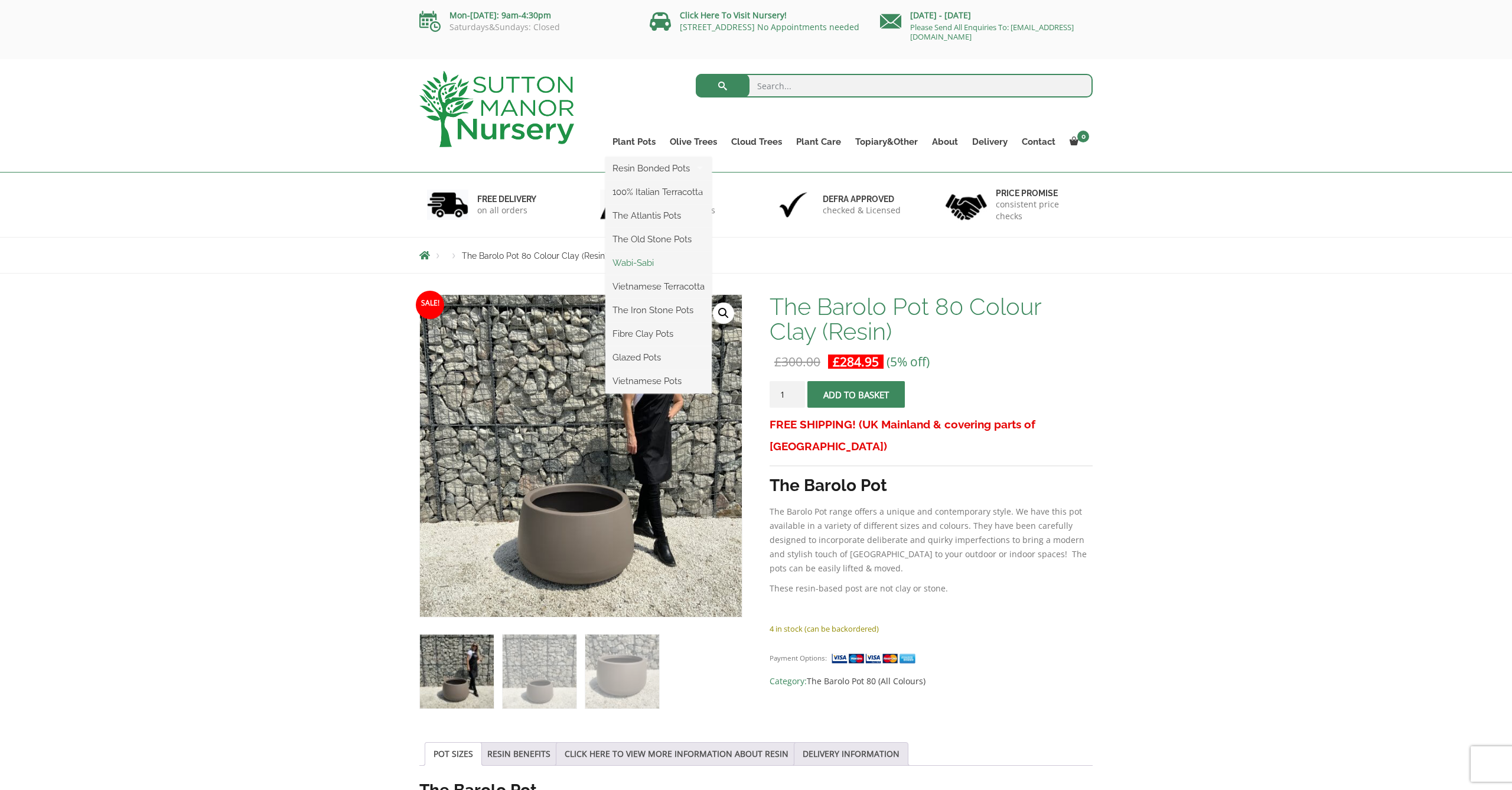
click at [642, 263] on link "Wabi-Sabi" at bounding box center [658, 263] width 107 height 18
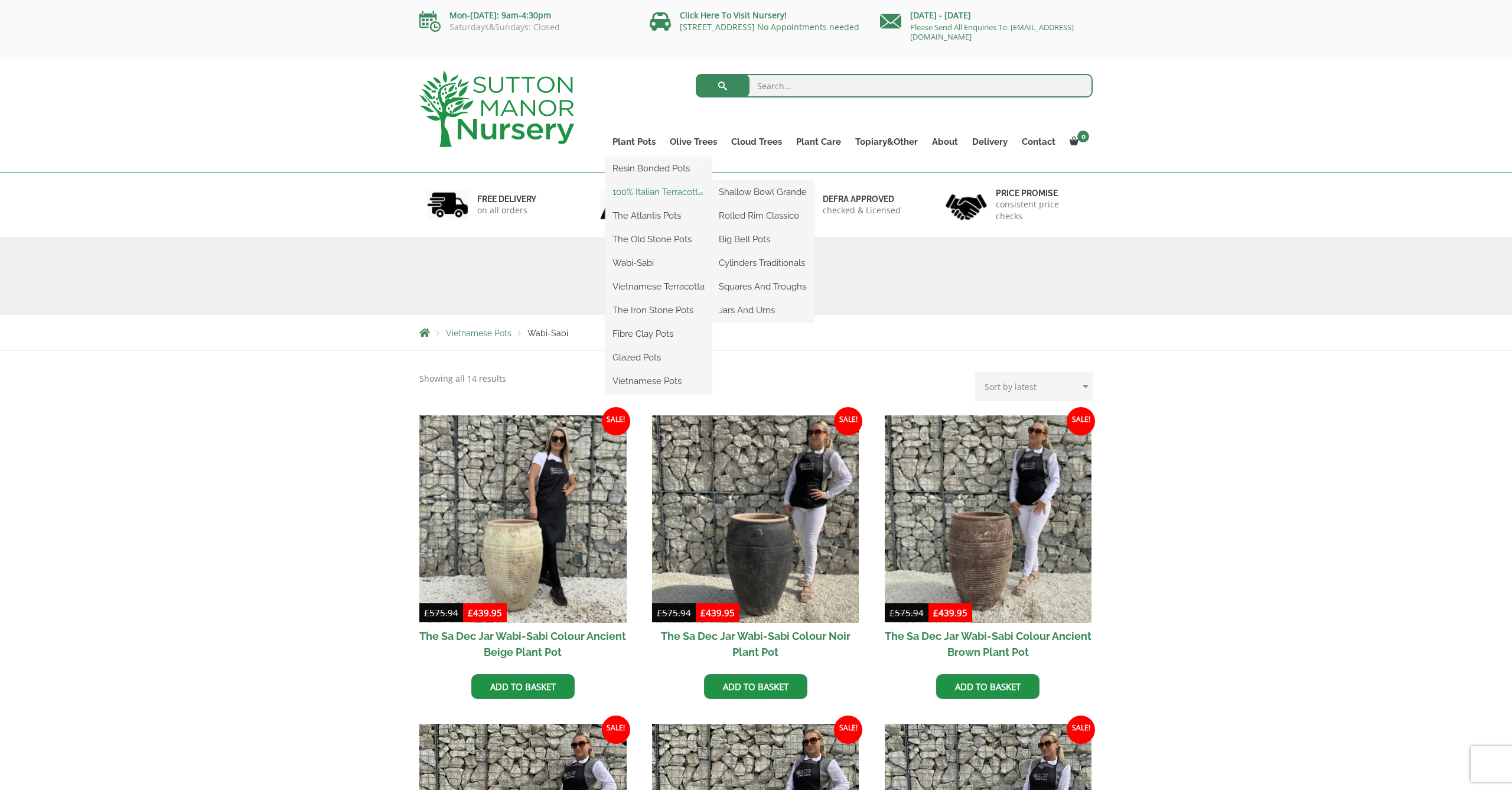
click at [650, 187] on link "100% Italian Terracotta" at bounding box center [658, 192] width 107 height 18
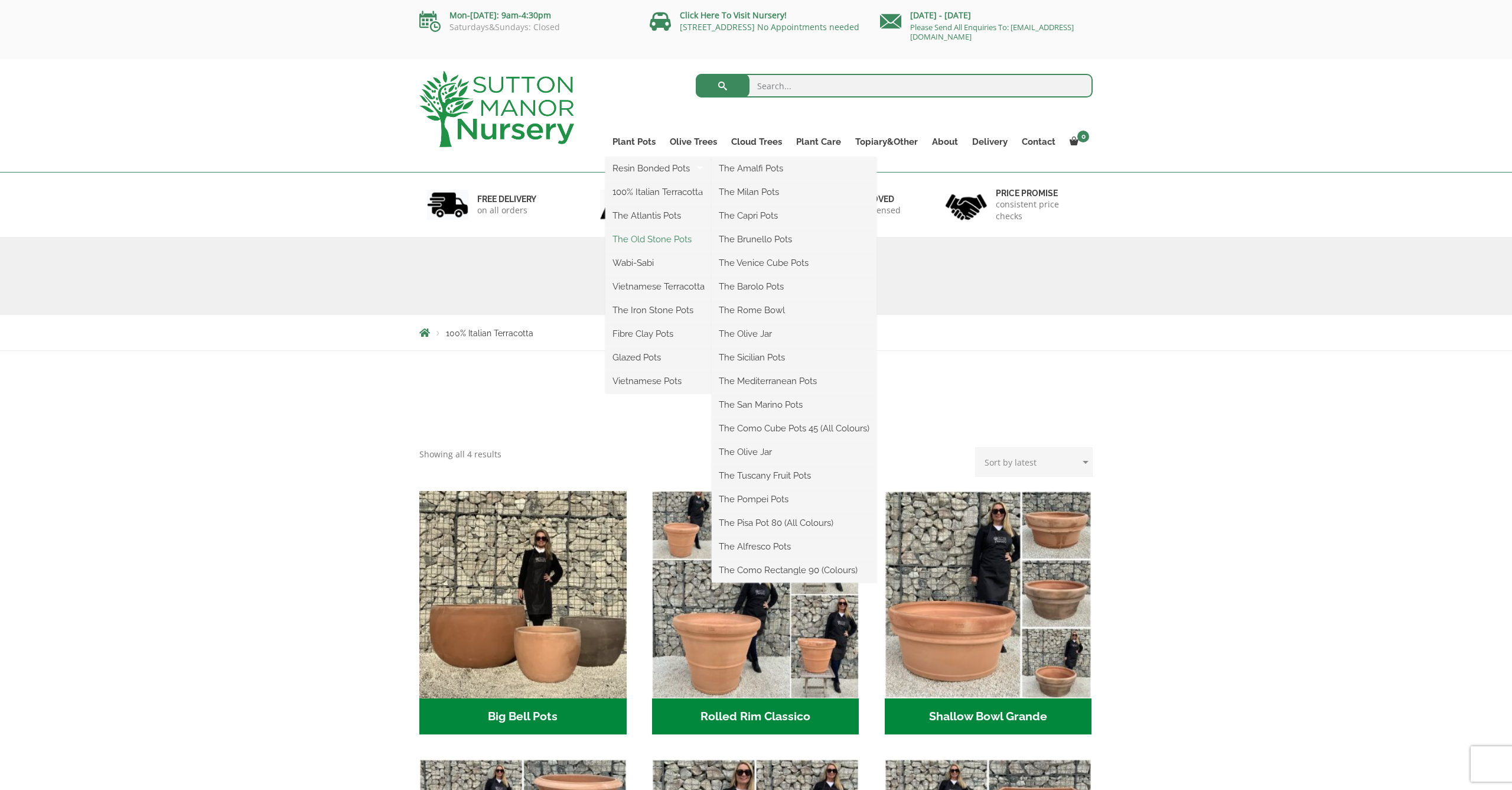
click at [659, 236] on link "The Old Stone Pots" at bounding box center [658, 239] width 107 height 18
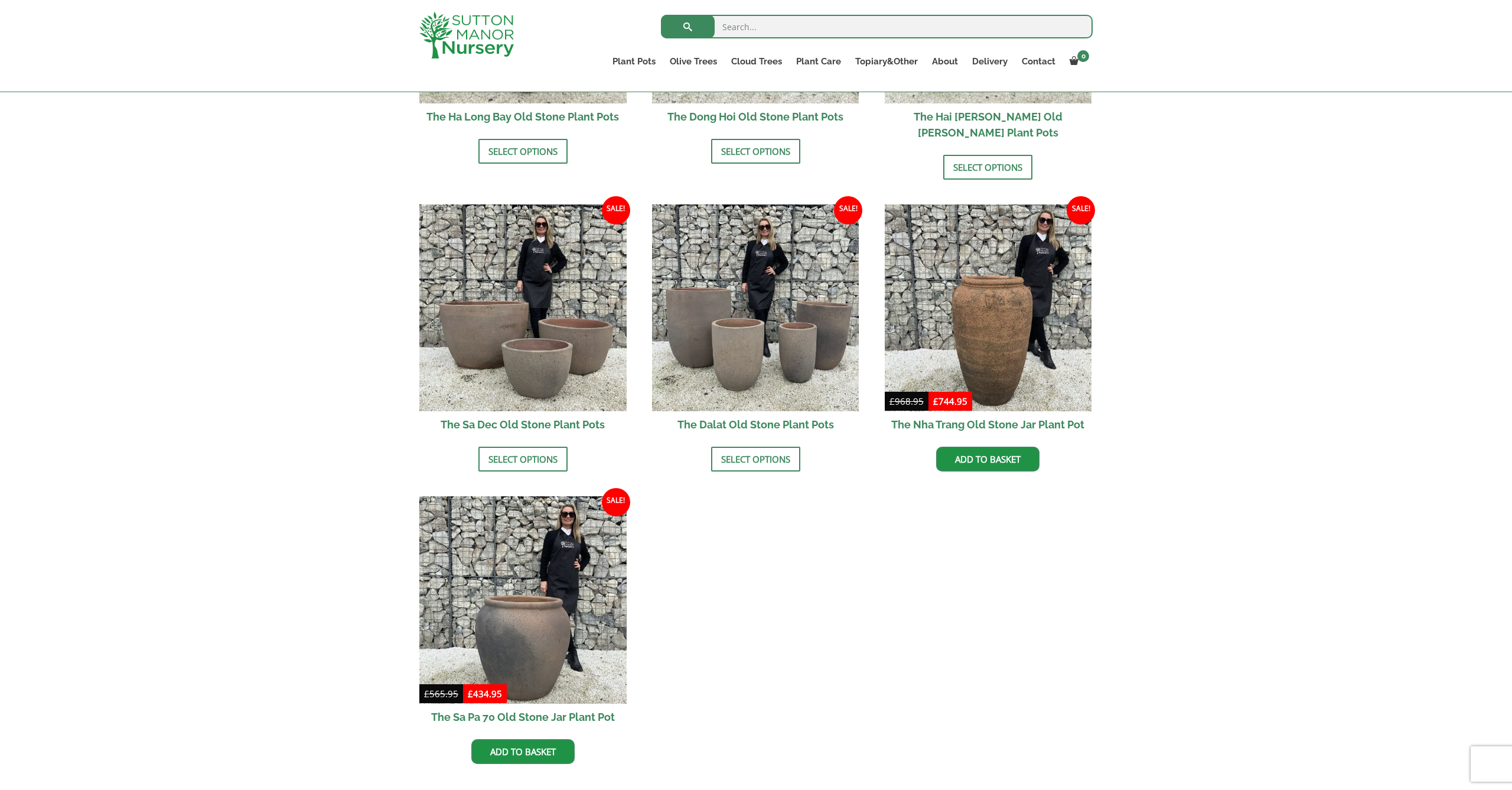
scroll to position [623, 0]
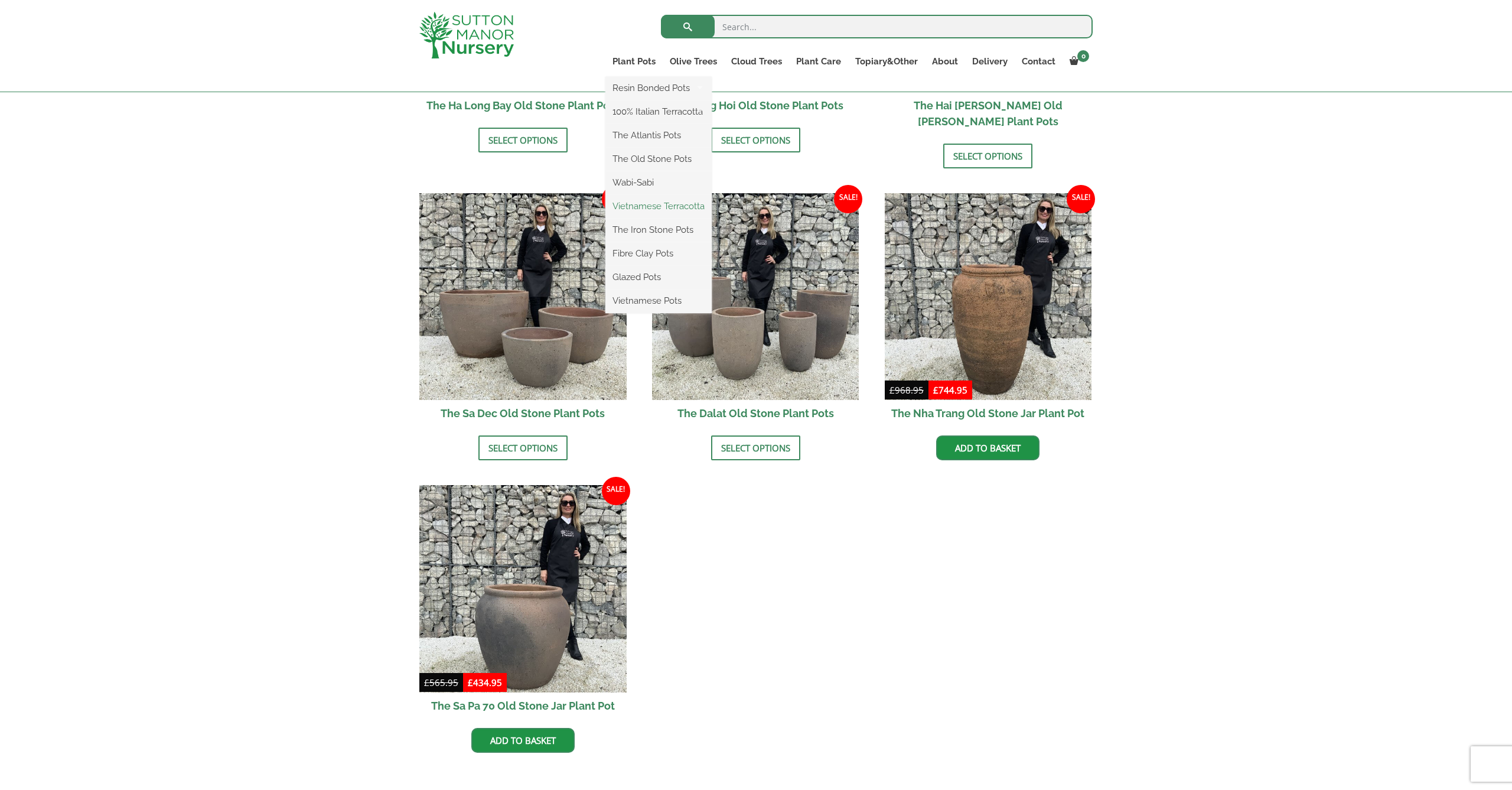
click at [649, 205] on link "Vietnamese Terracotta" at bounding box center [658, 206] width 107 height 18
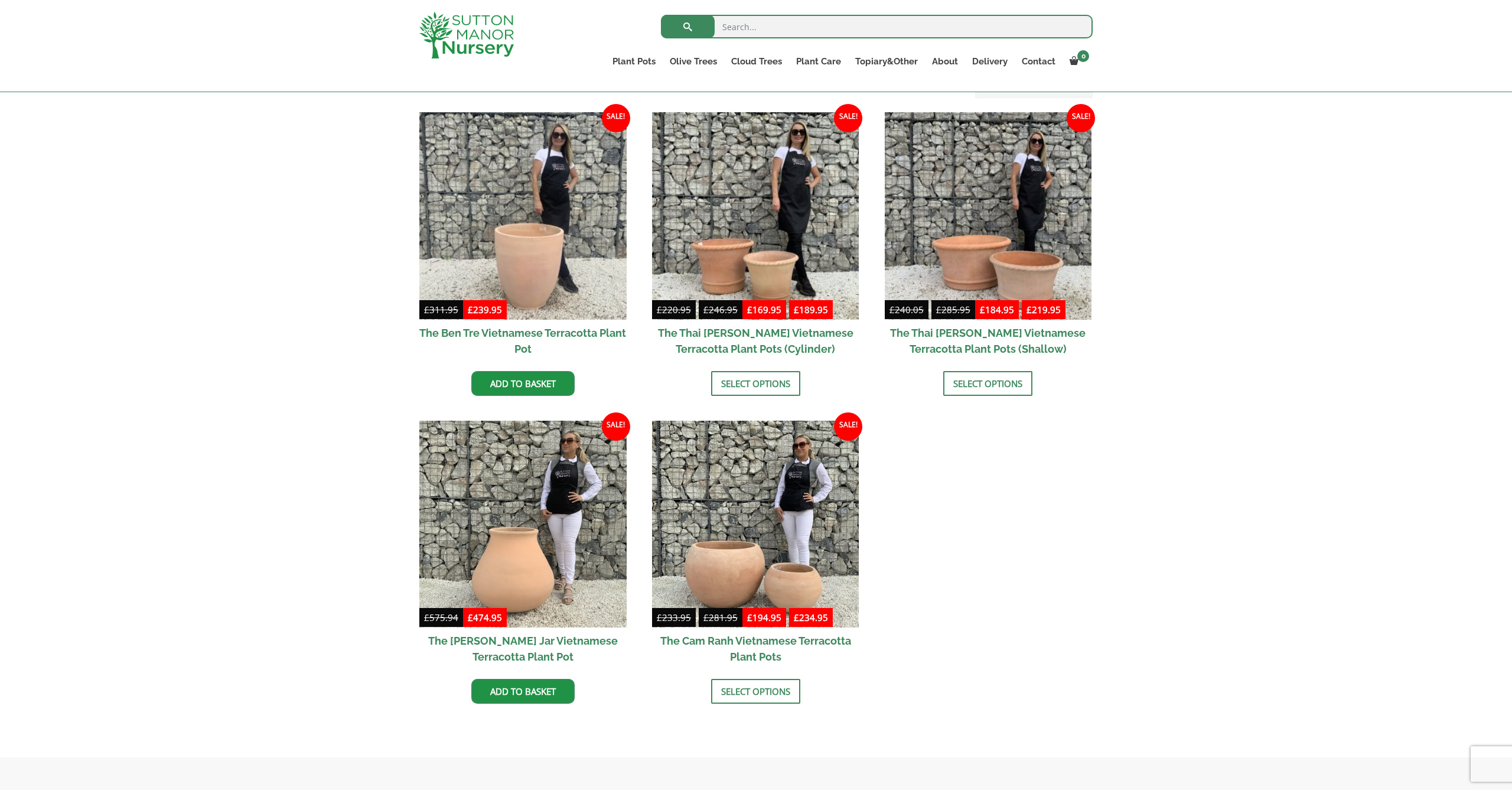
scroll to position [292, 0]
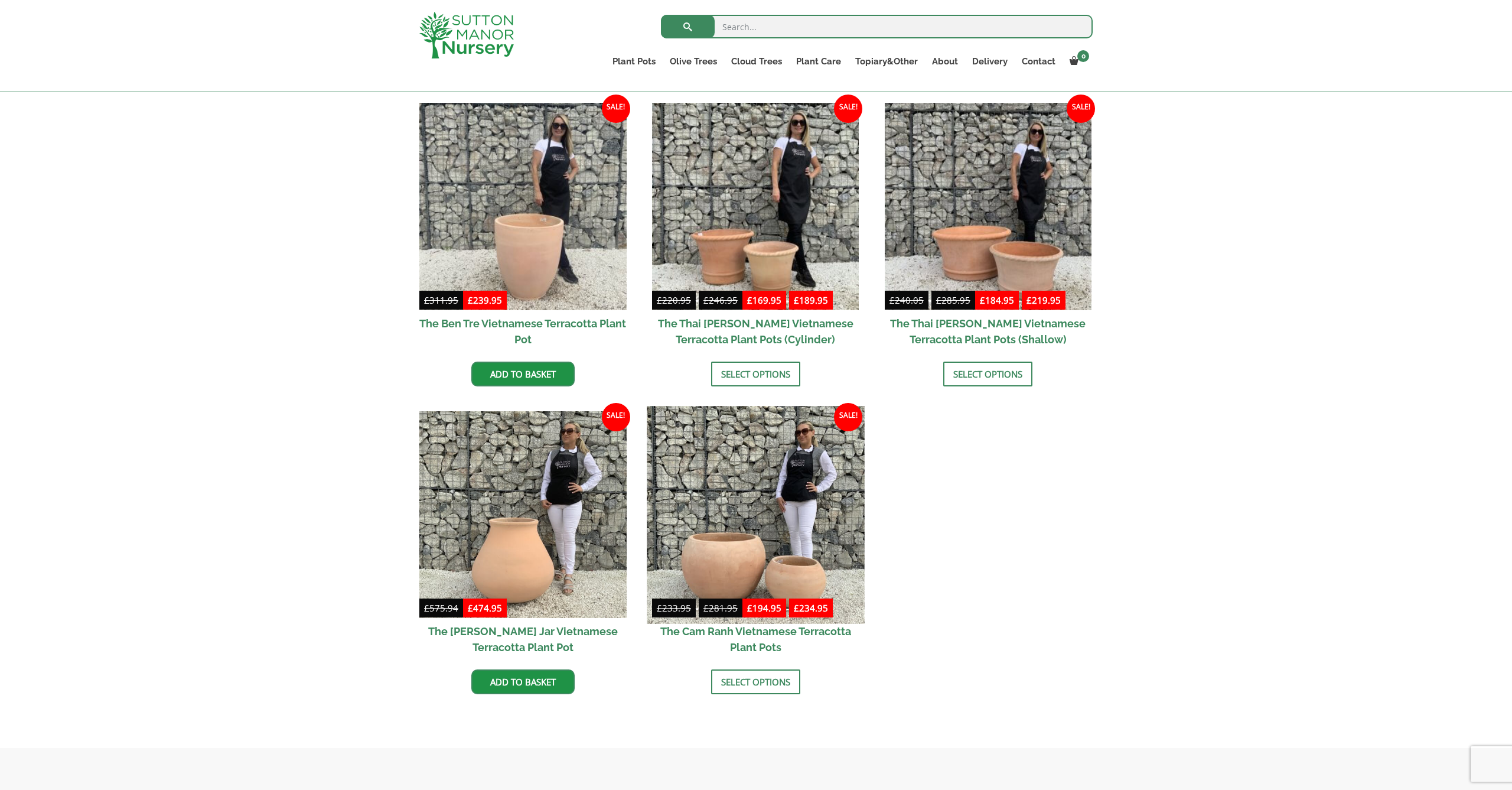
click at [744, 530] on img at bounding box center [755, 514] width 217 height 217
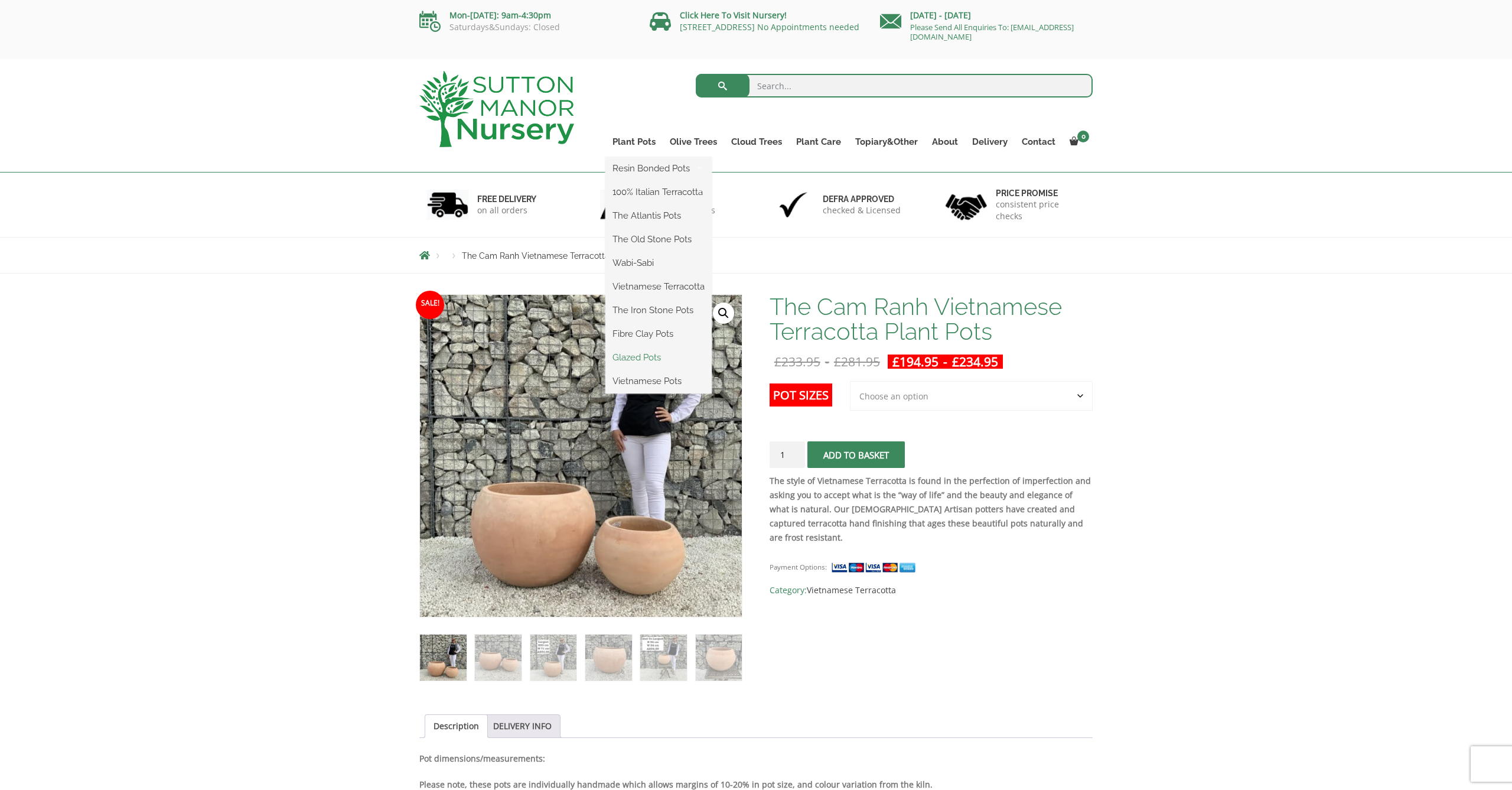
click at [646, 360] on link "Glazed Pots" at bounding box center [658, 358] width 107 height 18
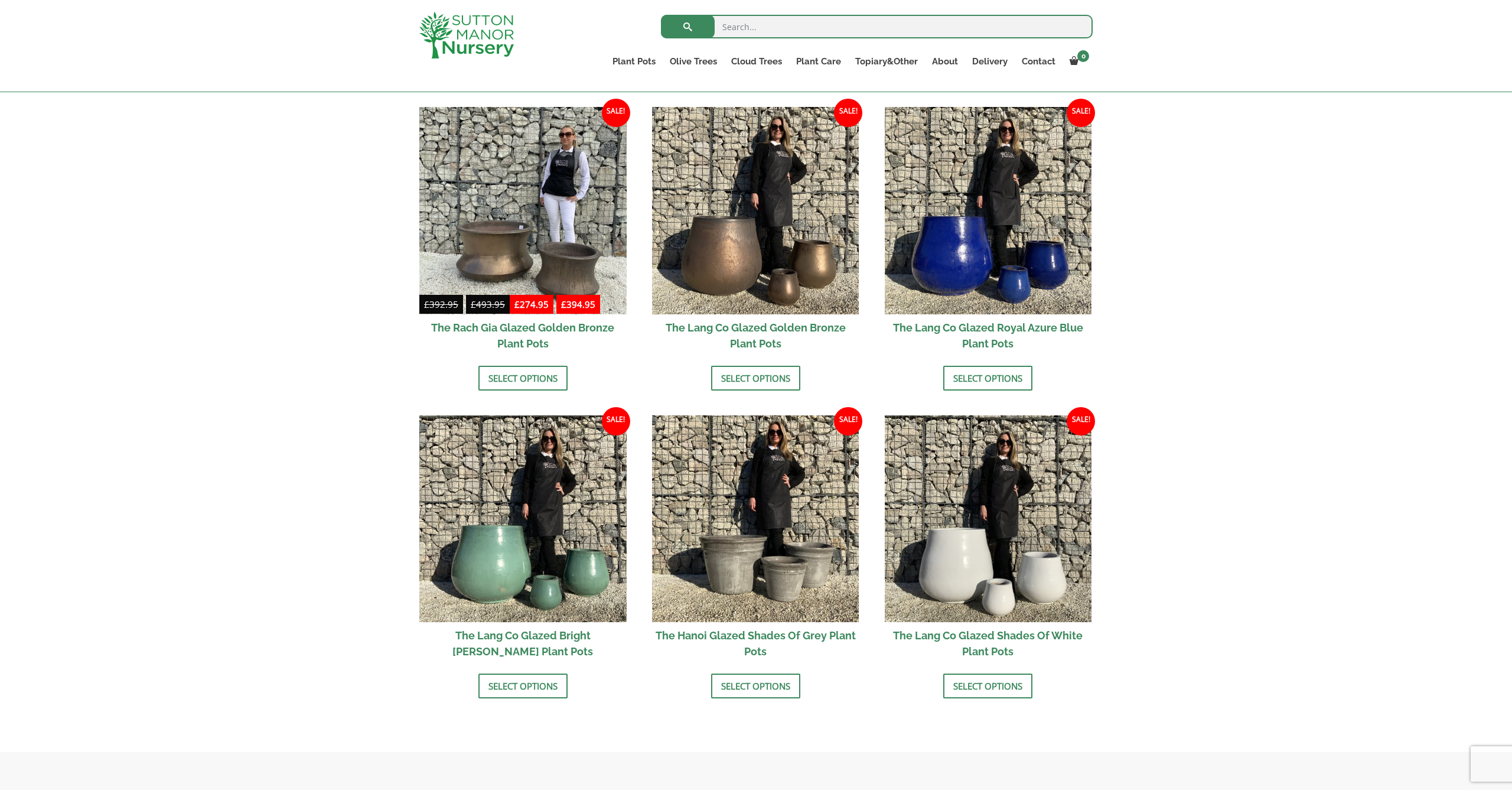
scroll to position [911, 0]
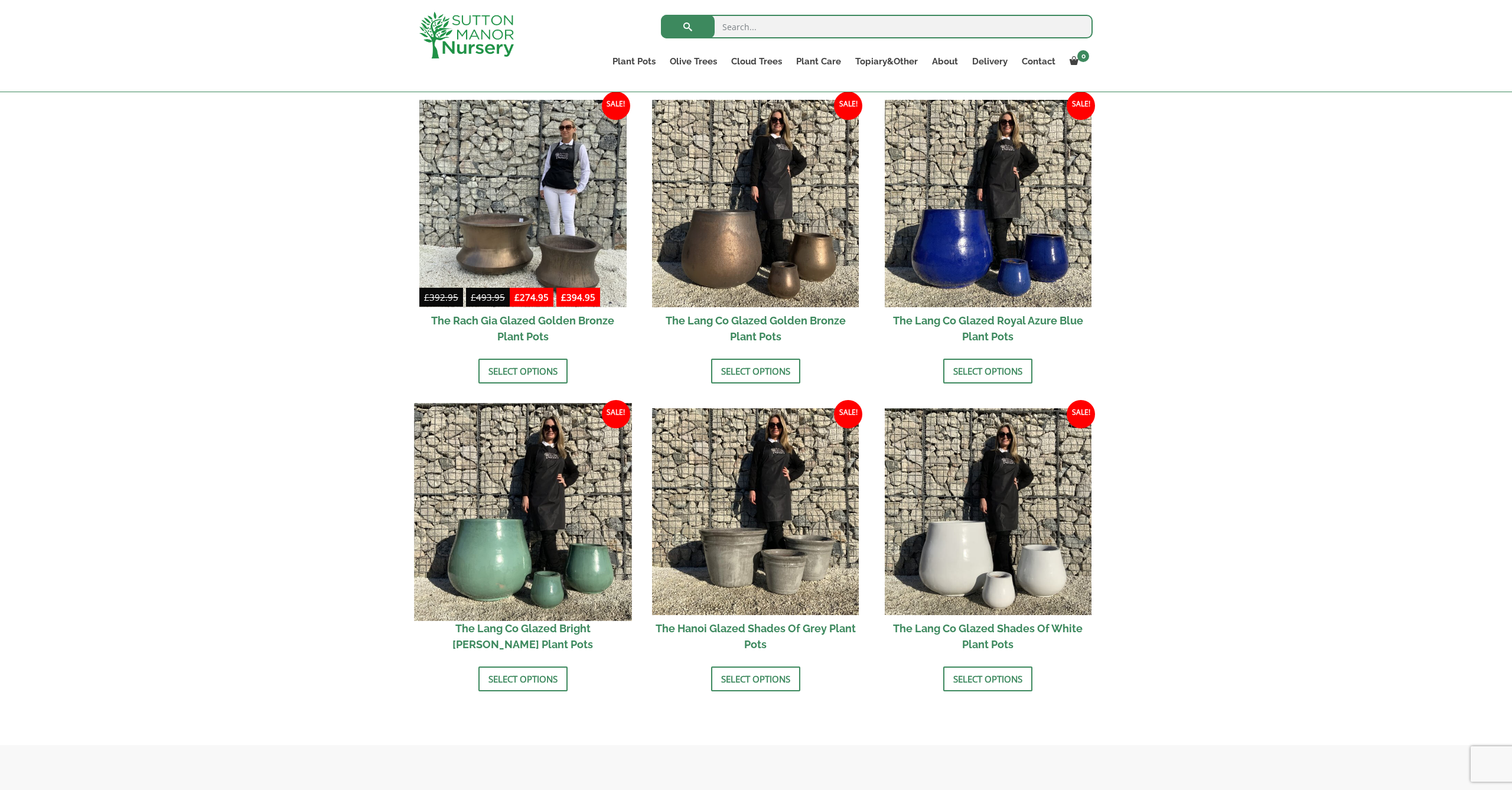
click at [537, 566] on img at bounding box center [522, 511] width 217 height 217
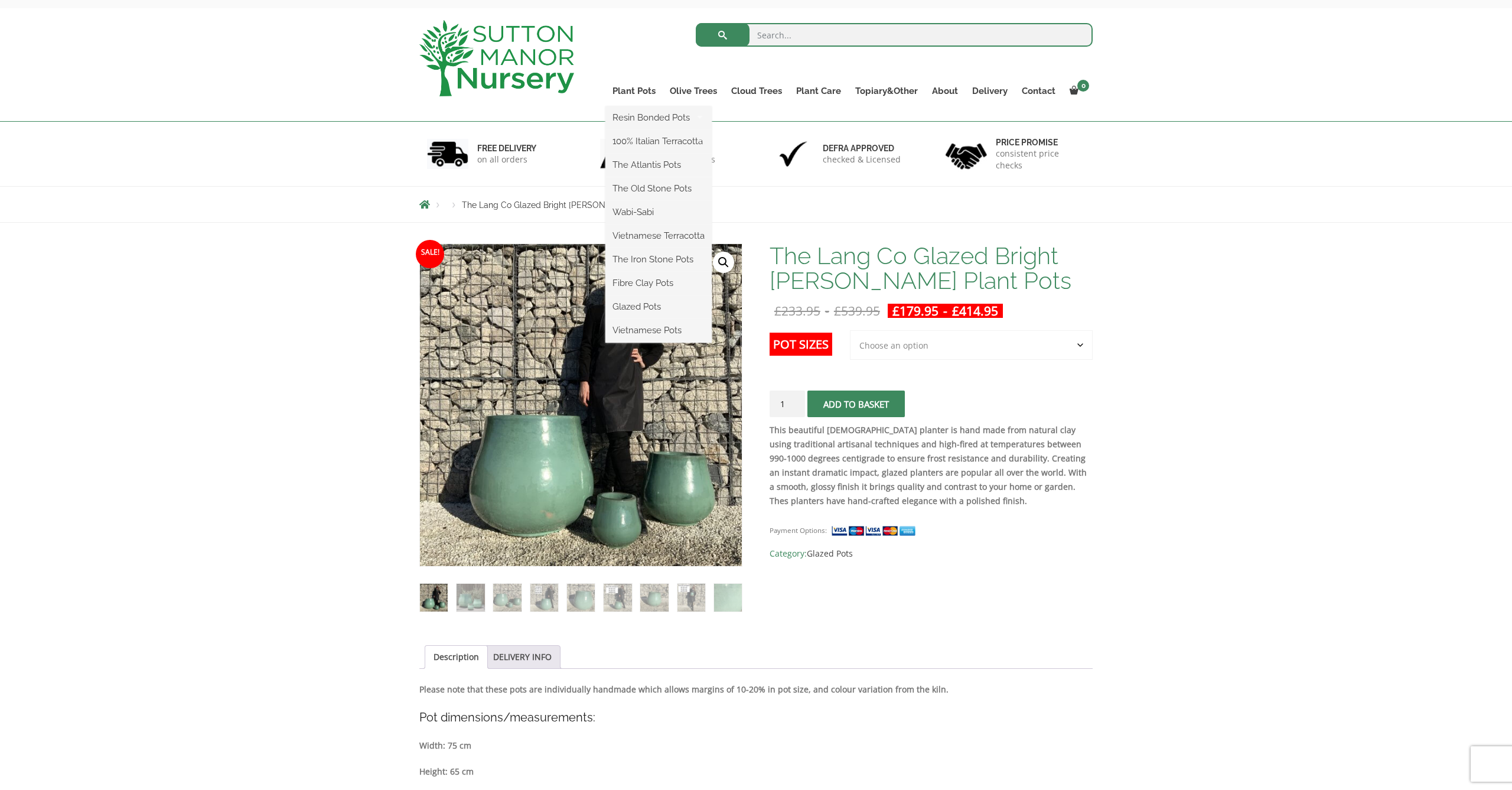
scroll to position [59, 0]
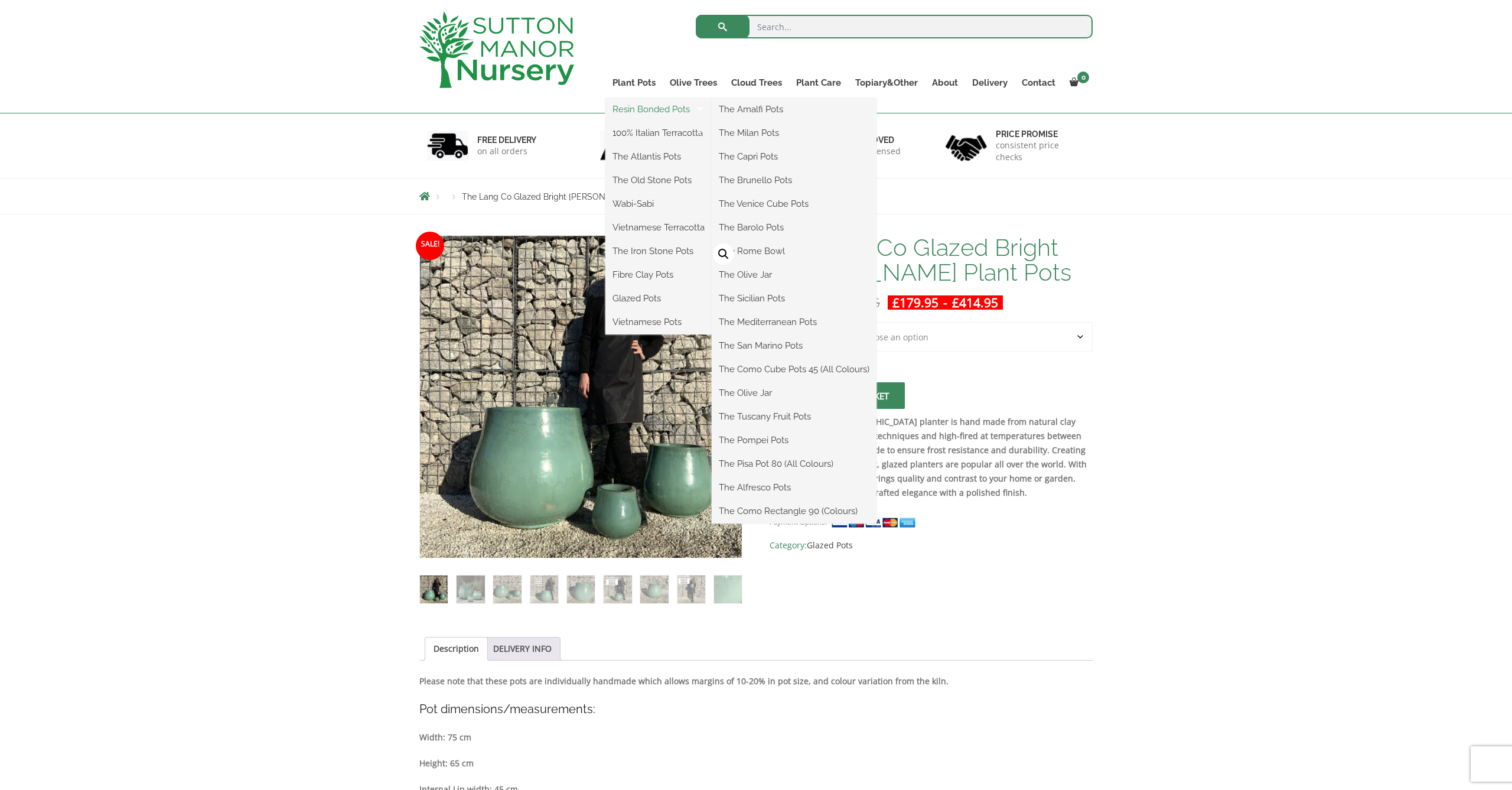
click at [661, 107] on link "Resin Bonded Pots" at bounding box center [658, 109] width 107 height 18
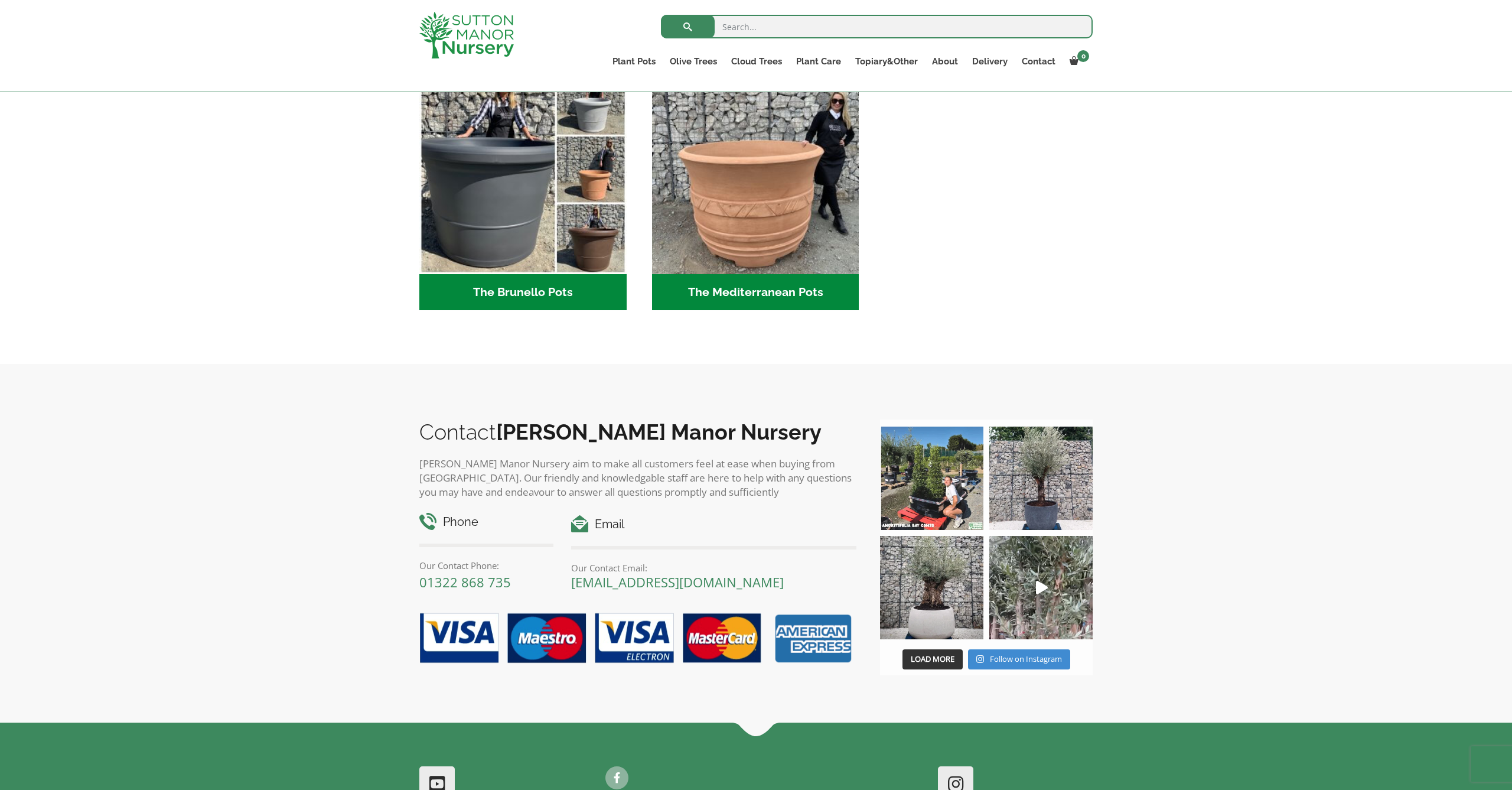
scroll to position [1709, 0]
